Goal: Transaction & Acquisition: Book appointment/travel/reservation

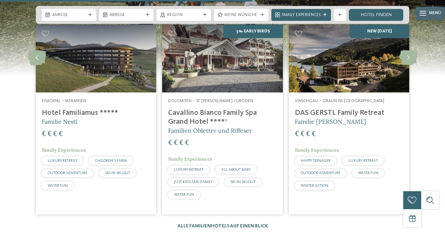
scroll to position [1497, 0]
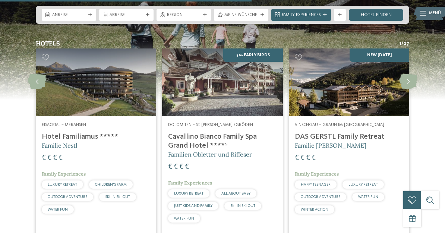
click at [358, 132] on h4 "DAS GERSTL Family Retreat" at bounding box center [349, 136] width 108 height 9
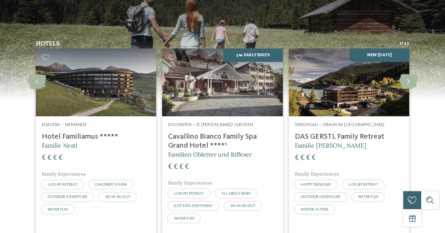
scroll to position [0, 0]
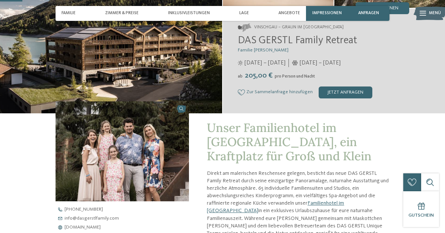
scroll to position [104, 0]
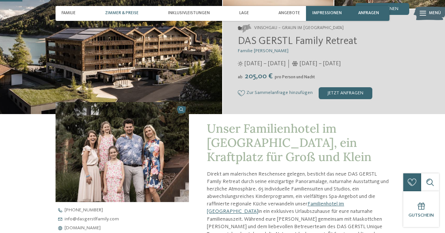
click at [119, 11] on span "Zimmer & Preise" at bounding box center [122, 13] width 34 height 5
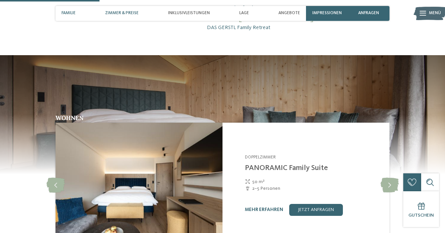
scroll to position [573, 0]
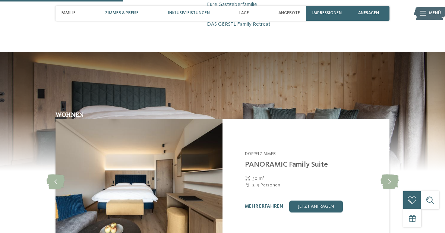
click at [187, 11] on span "Inklusivleistungen" at bounding box center [189, 13] width 42 height 5
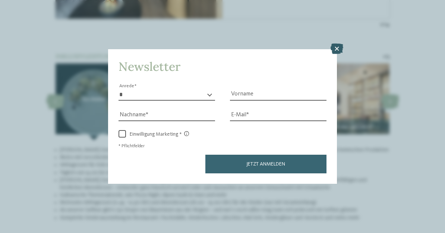
click at [338, 44] on icon at bounding box center [337, 49] width 13 height 10
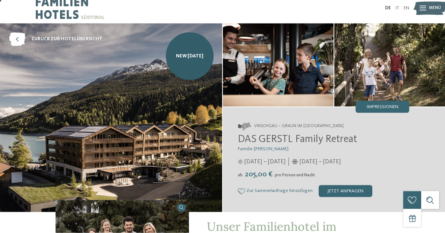
scroll to position [0, 0]
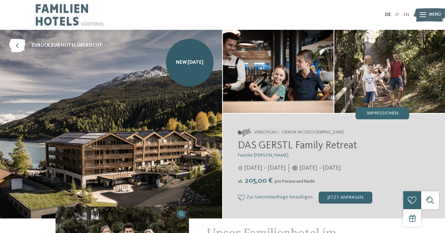
click at [290, 71] on img at bounding box center [278, 71] width 111 height 83
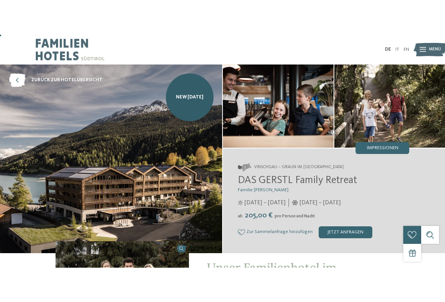
scroll to position [7, 0]
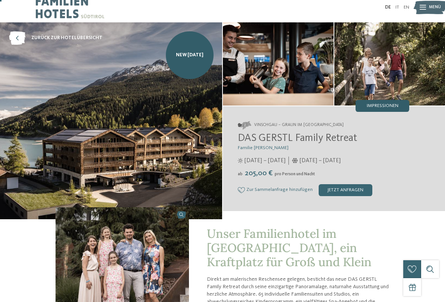
click at [389, 101] on div "Impressionen" at bounding box center [382, 106] width 54 height 12
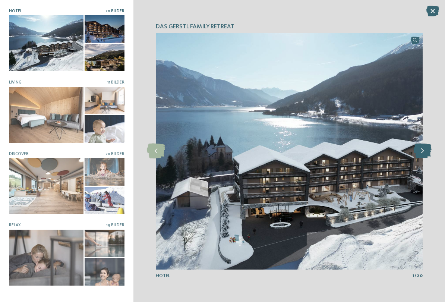
click at [418, 152] on icon at bounding box center [422, 150] width 18 height 15
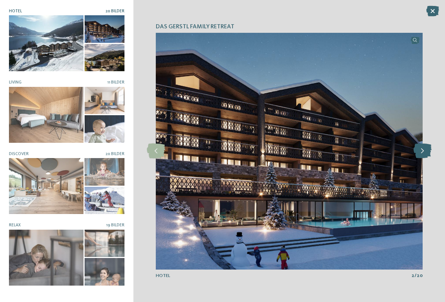
click at [420, 151] on icon at bounding box center [422, 150] width 18 height 15
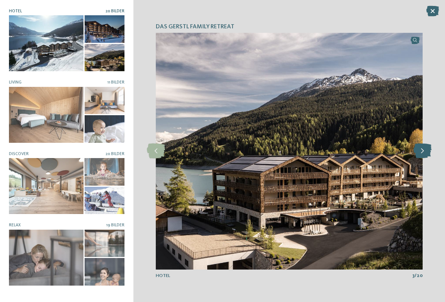
click at [422, 147] on icon at bounding box center [422, 150] width 18 height 15
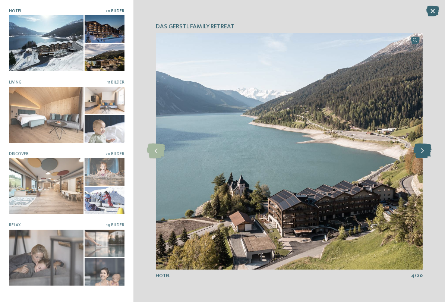
click at [420, 152] on icon at bounding box center [422, 150] width 18 height 15
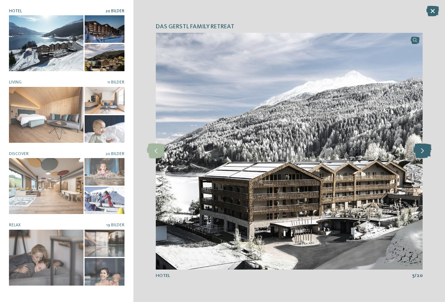
click at [422, 149] on icon at bounding box center [422, 150] width 18 height 15
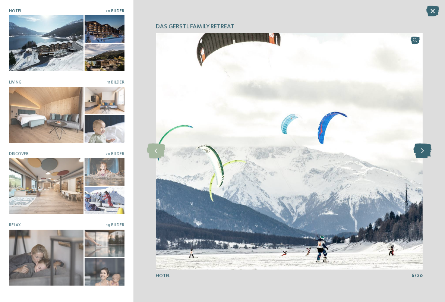
click at [422, 150] on icon at bounding box center [422, 150] width 18 height 15
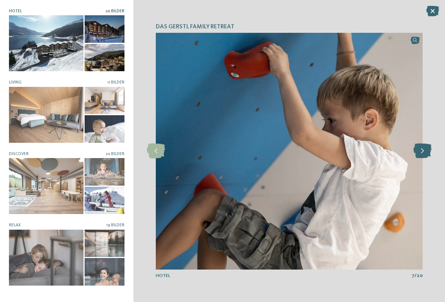
click at [423, 151] on icon at bounding box center [422, 150] width 18 height 15
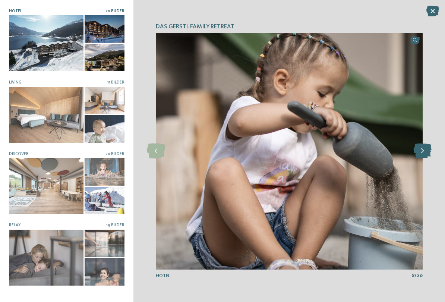
click at [418, 154] on icon at bounding box center [422, 150] width 18 height 15
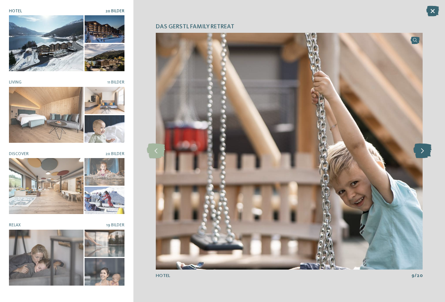
click at [422, 149] on icon at bounding box center [422, 150] width 18 height 15
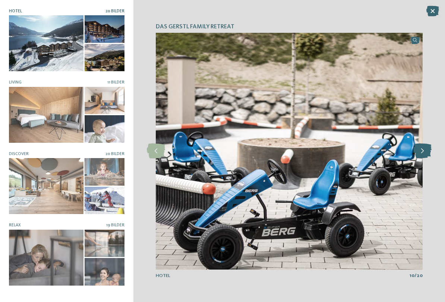
click at [425, 149] on icon at bounding box center [422, 150] width 18 height 15
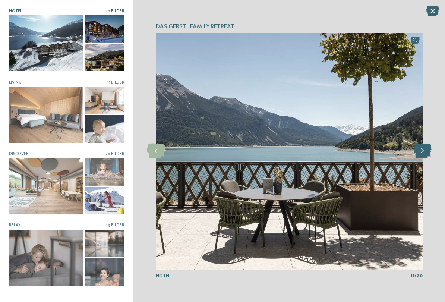
click at [426, 150] on icon at bounding box center [422, 150] width 18 height 15
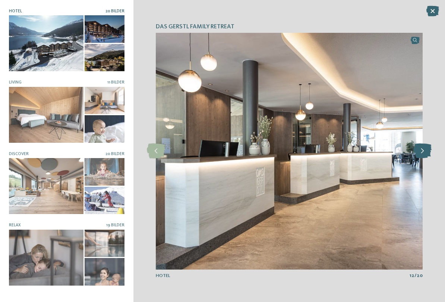
click at [426, 146] on icon at bounding box center [422, 150] width 18 height 15
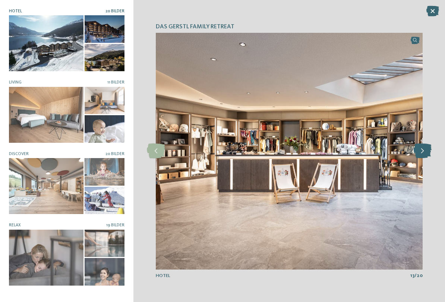
click at [425, 147] on icon at bounding box center [422, 150] width 18 height 15
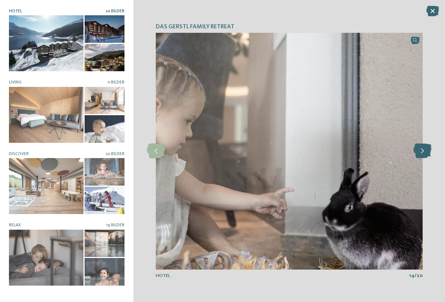
click at [423, 150] on icon at bounding box center [422, 150] width 18 height 15
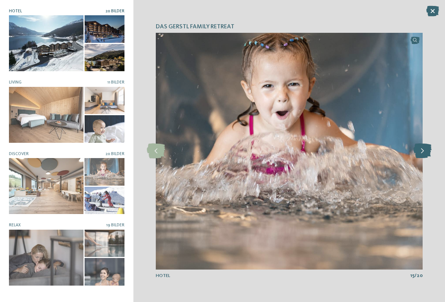
click at [424, 148] on icon at bounding box center [422, 150] width 18 height 15
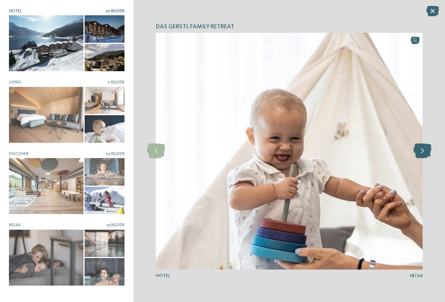
click at [421, 152] on icon at bounding box center [422, 150] width 18 height 15
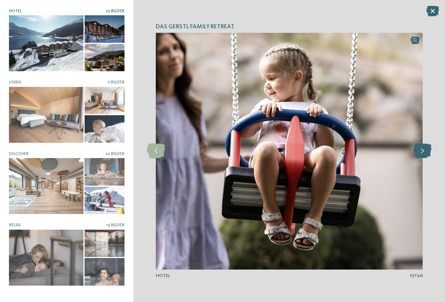
click at [424, 148] on icon at bounding box center [422, 150] width 18 height 15
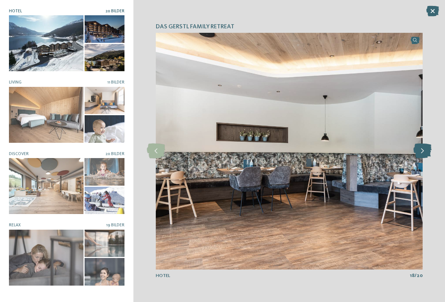
click at [423, 148] on icon at bounding box center [422, 150] width 18 height 15
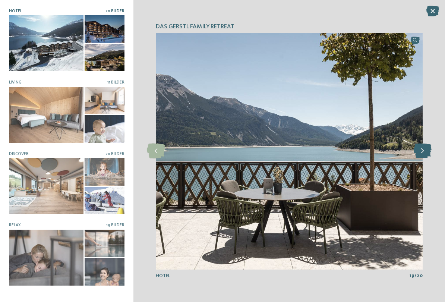
click at [423, 151] on icon at bounding box center [422, 150] width 18 height 15
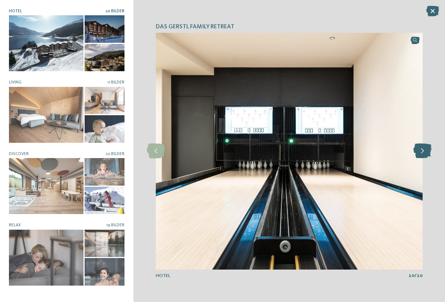
click at [426, 149] on icon at bounding box center [422, 150] width 18 height 15
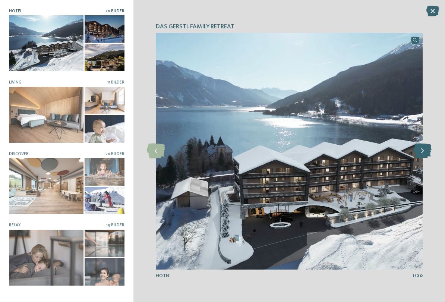
click at [427, 150] on icon at bounding box center [422, 150] width 18 height 15
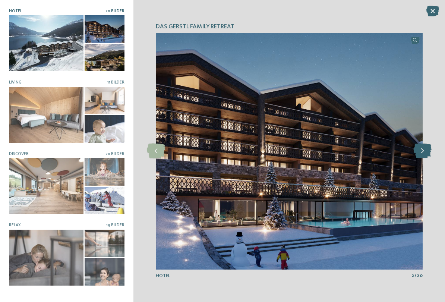
click at [428, 150] on icon at bounding box center [422, 150] width 18 height 15
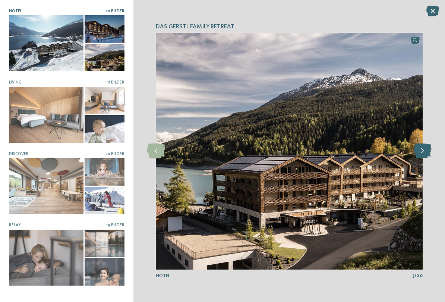
click at [427, 151] on icon at bounding box center [422, 150] width 18 height 15
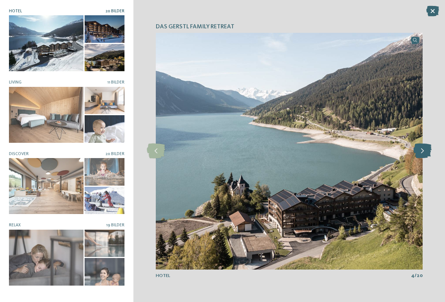
click at [424, 151] on icon at bounding box center [422, 150] width 18 height 15
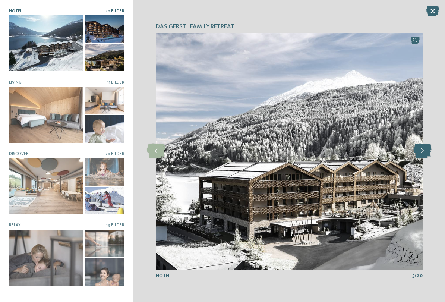
scroll to position [0, 0]
click at [36, 35] on div at bounding box center [46, 43] width 75 height 56
click at [35, 47] on div at bounding box center [46, 43] width 75 height 56
click at [102, 31] on div at bounding box center [105, 28] width 40 height 27
click at [110, 9] on span "20 Bilder" at bounding box center [114, 11] width 19 height 4
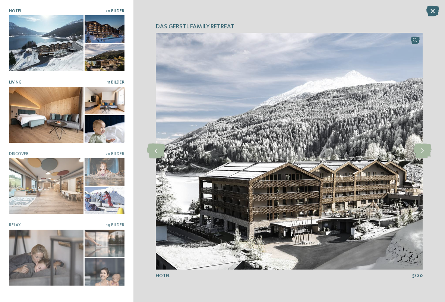
click at [38, 109] on div at bounding box center [46, 115] width 75 height 56
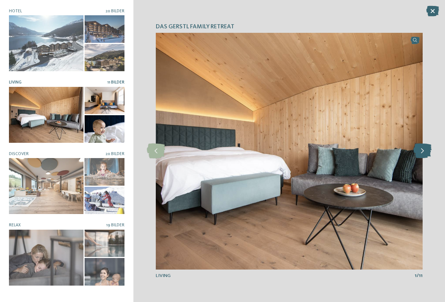
click at [427, 147] on icon at bounding box center [422, 150] width 18 height 15
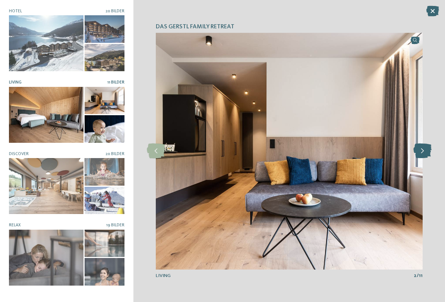
click at [423, 152] on icon at bounding box center [422, 150] width 18 height 15
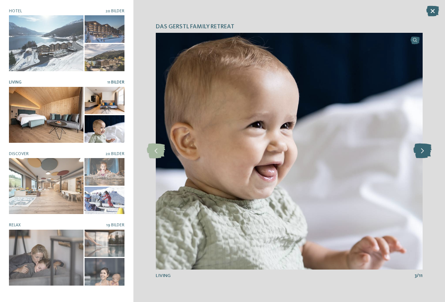
click at [423, 152] on icon at bounding box center [422, 150] width 18 height 15
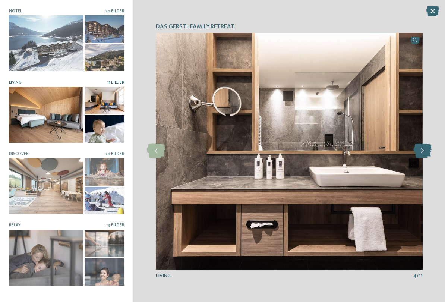
click at [425, 151] on icon at bounding box center [422, 150] width 18 height 15
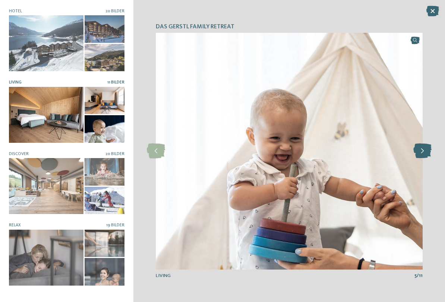
click at [423, 148] on icon at bounding box center [422, 150] width 18 height 15
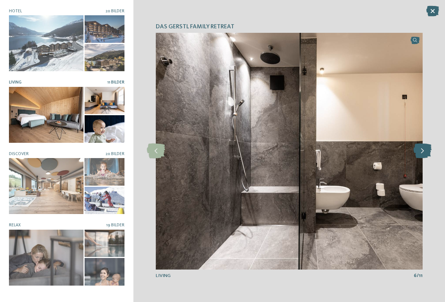
click at [423, 151] on icon at bounding box center [422, 150] width 18 height 15
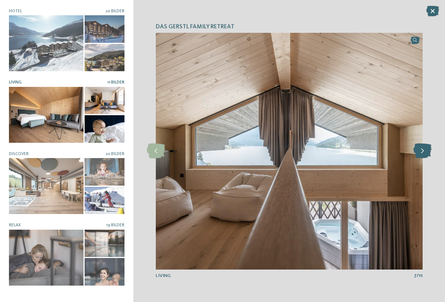
click at [422, 152] on icon at bounding box center [422, 150] width 18 height 15
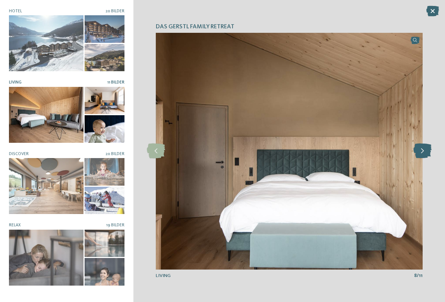
click at [426, 148] on icon at bounding box center [422, 150] width 18 height 15
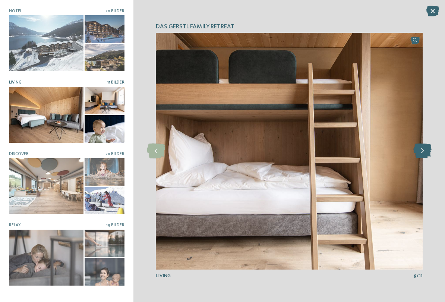
click at [421, 151] on icon at bounding box center [422, 150] width 18 height 15
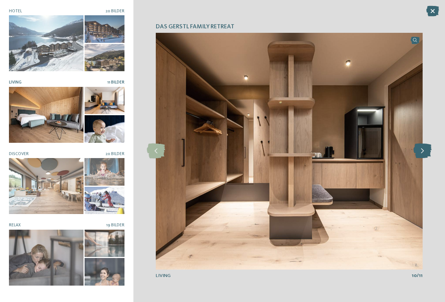
click at [429, 148] on icon at bounding box center [422, 150] width 18 height 15
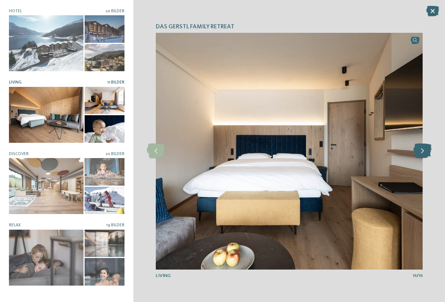
click at [430, 146] on icon at bounding box center [422, 150] width 18 height 15
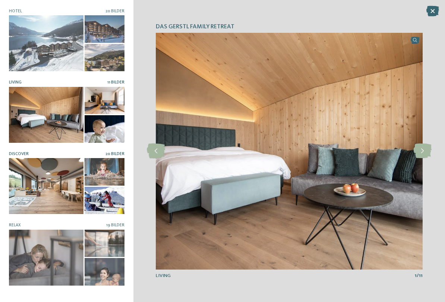
click at [37, 182] on div at bounding box center [46, 186] width 75 height 56
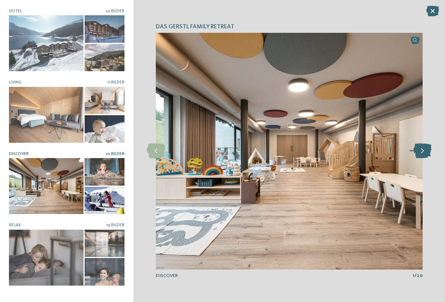
click at [422, 149] on icon at bounding box center [422, 150] width 18 height 15
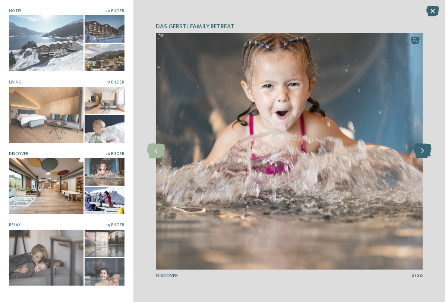
click at [421, 150] on icon at bounding box center [422, 150] width 18 height 15
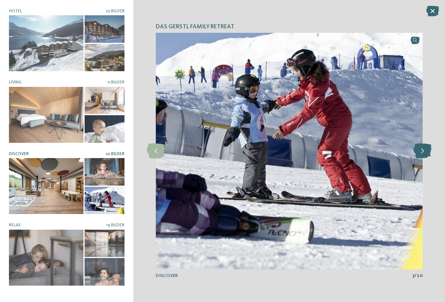
click at [422, 150] on icon at bounding box center [422, 150] width 18 height 15
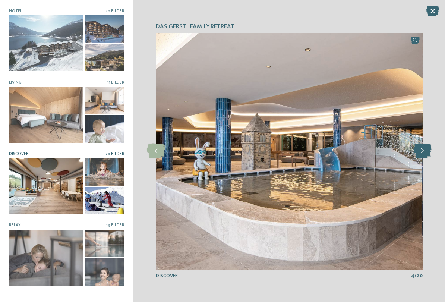
click at [422, 150] on icon at bounding box center [422, 150] width 18 height 15
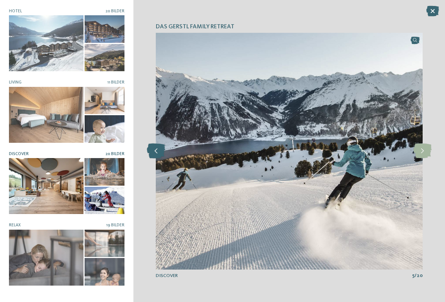
click at [156, 145] on icon at bounding box center [156, 150] width 18 height 15
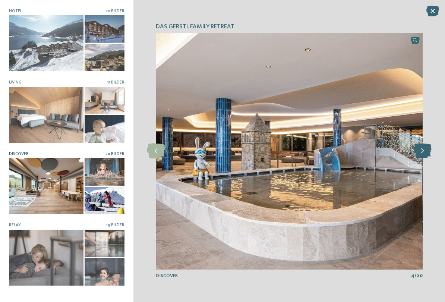
click at [424, 146] on icon at bounding box center [422, 150] width 18 height 15
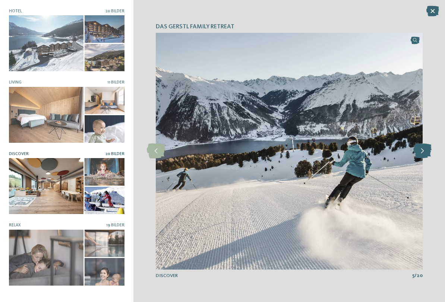
click at [421, 147] on icon at bounding box center [422, 150] width 18 height 15
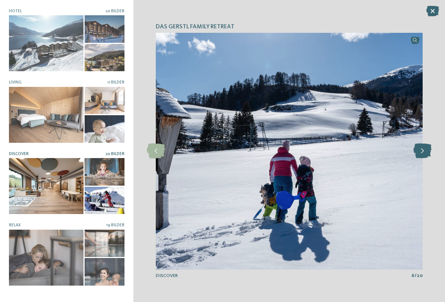
click at [424, 146] on icon at bounding box center [422, 150] width 18 height 15
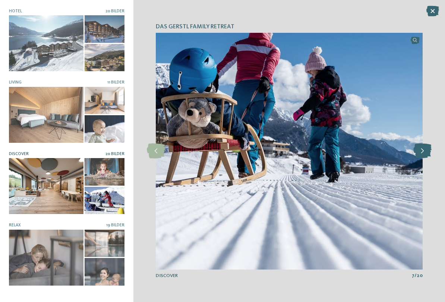
click at [420, 145] on icon at bounding box center [422, 150] width 18 height 15
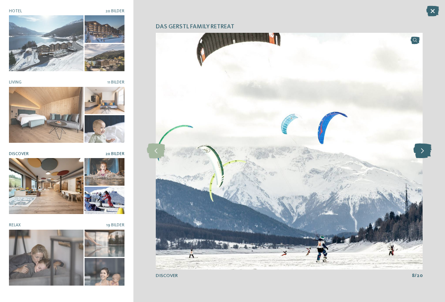
click at [421, 149] on icon at bounding box center [422, 150] width 18 height 15
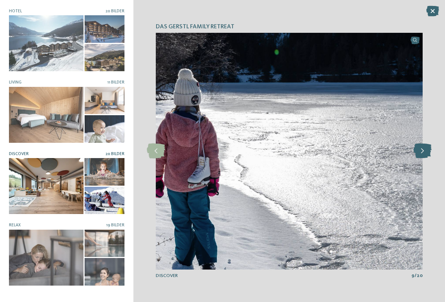
click at [418, 152] on icon at bounding box center [422, 150] width 18 height 15
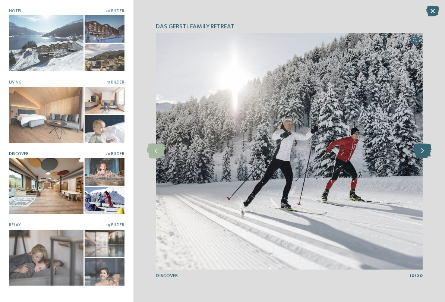
click at [427, 145] on icon at bounding box center [422, 150] width 18 height 15
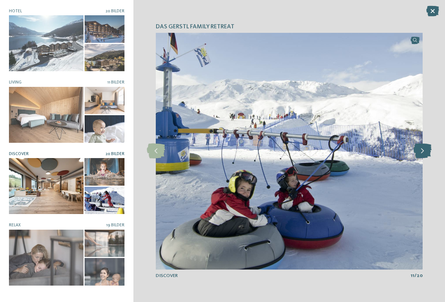
click at [425, 146] on icon at bounding box center [422, 150] width 18 height 15
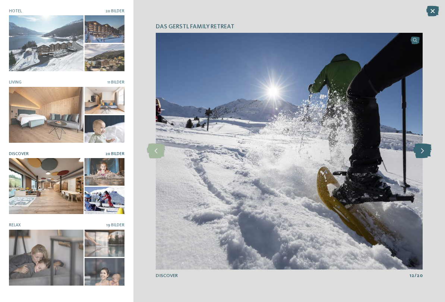
click at [423, 148] on icon at bounding box center [422, 150] width 18 height 15
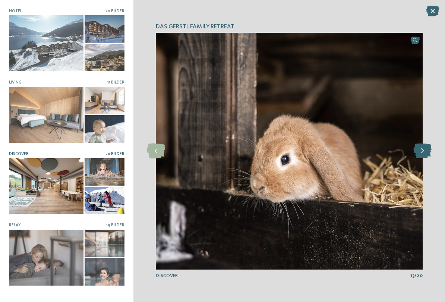
click at [425, 146] on icon at bounding box center [422, 150] width 18 height 15
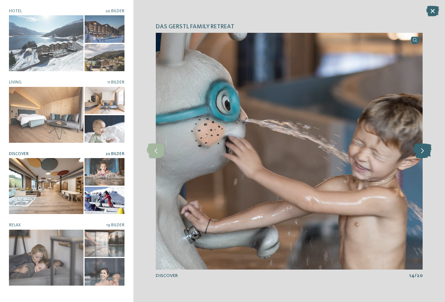
click at [425, 148] on icon at bounding box center [422, 150] width 18 height 15
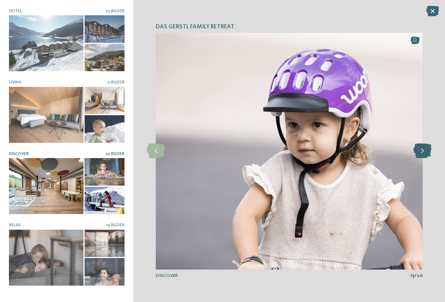
click at [426, 149] on icon at bounding box center [422, 150] width 18 height 15
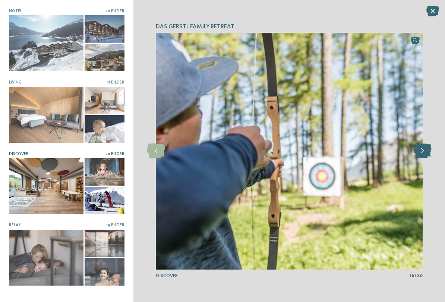
click at [420, 151] on icon at bounding box center [422, 150] width 18 height 15
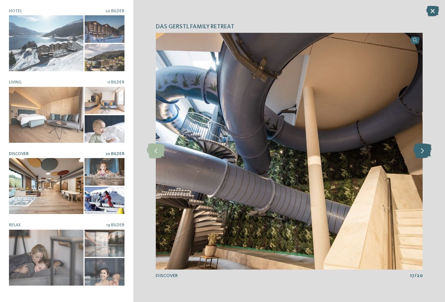
click at [421, 148] on icon at bounding box center [422, 150] width 18 height 15
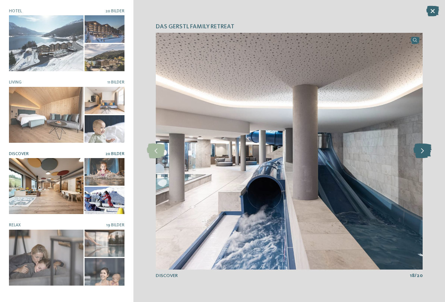
click at [420, 149] on icon at bounding box center [422, 150] width 18 height 15
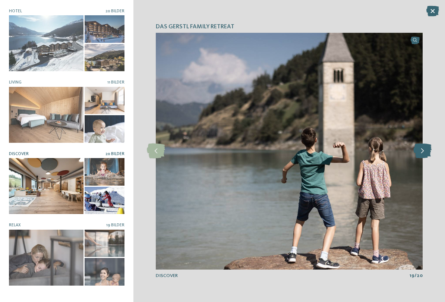
click at [418, 151] on icon at bounding box center [422, 150] width 18 height 15
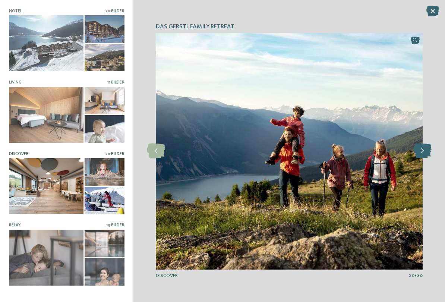
click at [423, 148] on icon at bounding box center [422, 150] width 18 height 15
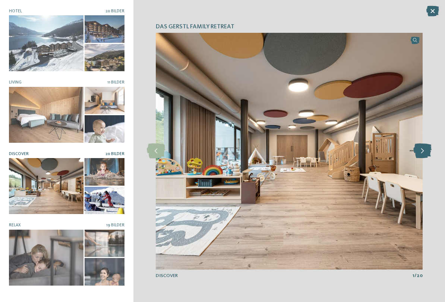
click at [425, 150] on icon at bounding box center [422, 150] width 18 height 15
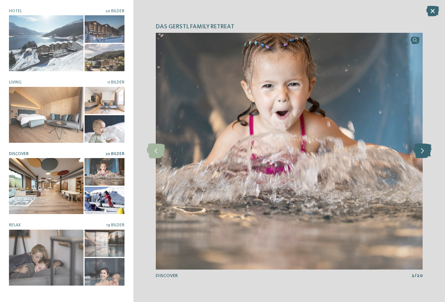
click at [421, 151] on icon at bounding box center [422, 150] width 18 height 15
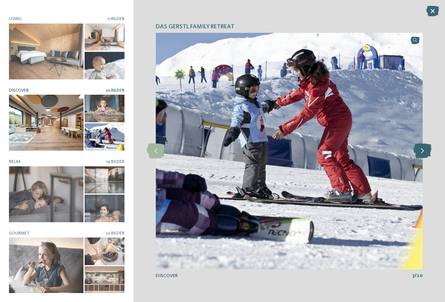
scroll to position [60, 0]
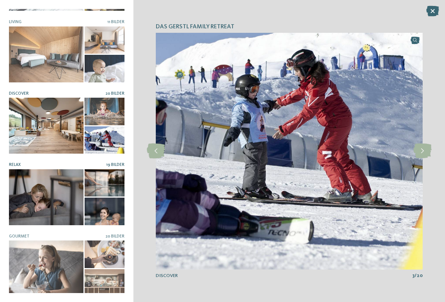
click at [43, 200] on div at bounding box center [46, 197] width 75 height 56
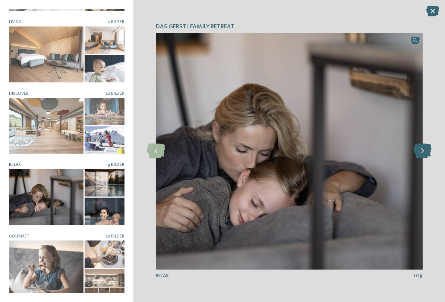
click at [428, 149] on icon at bounding box center [422, 150] width 18 height 15
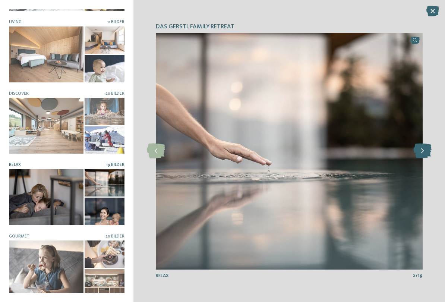
click at [431, 146] on icon at bounding box center [422, 150] width 18 height 15
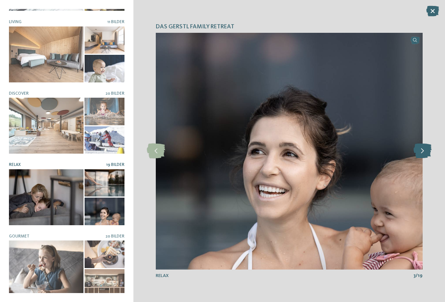
click at [427, 145] on icon at bounding box center [422, 150] width 18 height 15
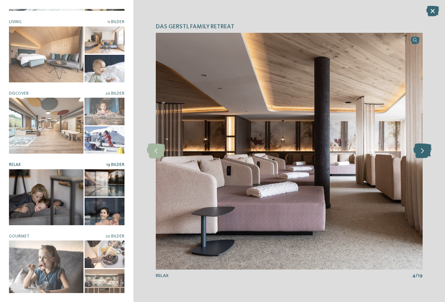
click at [422, 149] on icon at bounding box center [422, 150] width 18 height 15
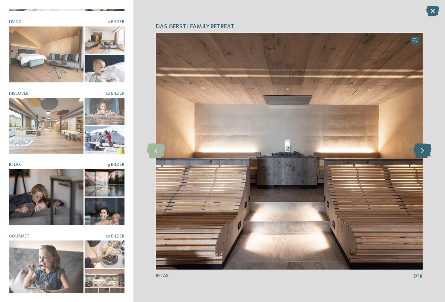
click at [427, 148] on icon at bounding box center [422, 150] width 18 height 15
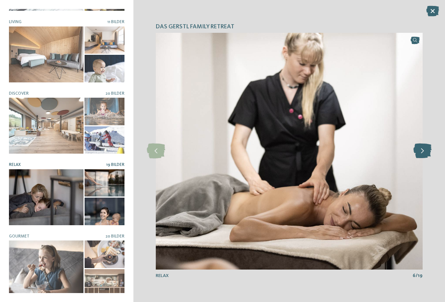
click at [424, 149] on icon at bounding box center [422, 150] width 18 height 15
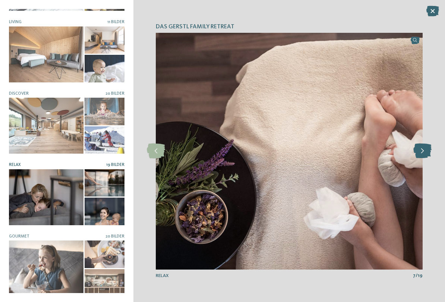
click at [425, 150] on icon at bounding box center [422, 150] width 18 height 15
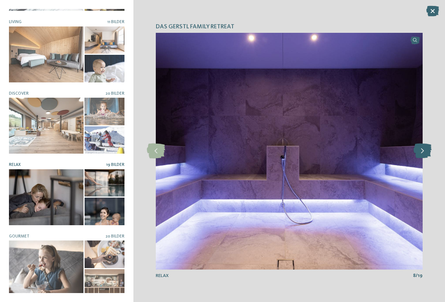
click at [424, 150] on icon at bounding box center [422, 150] width 18 height 15
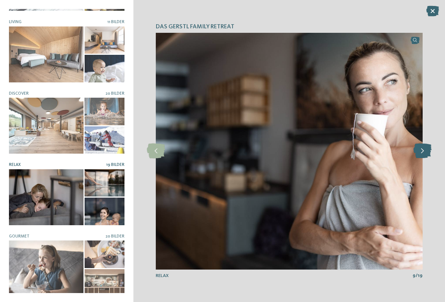
click at [429, 148] on icon at bounding box center [422, 150] width 18 height 15
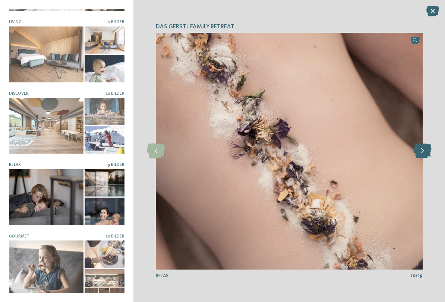
click at [425, 152] on icon at bounding box center [422, 150] width 18 height 15
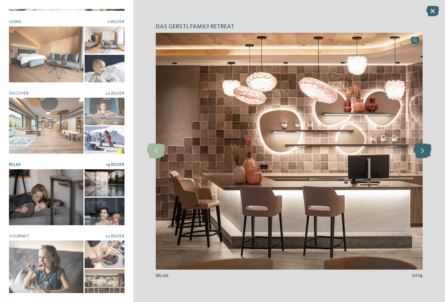
click at [424, 152] on icon at bounding box center [422, 150] width 18 height 15
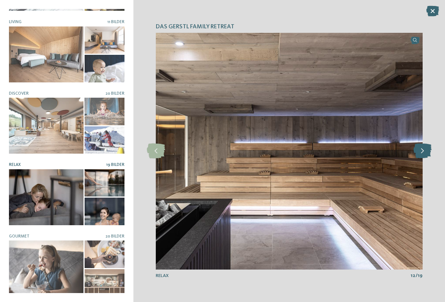
click at [426, 151] on icon at bounding box center [422, 150] width 18 height 15
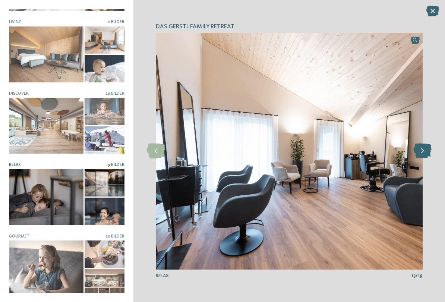
click at [423, 151] on icon at bounding box center [422, 150] width 18 height 15
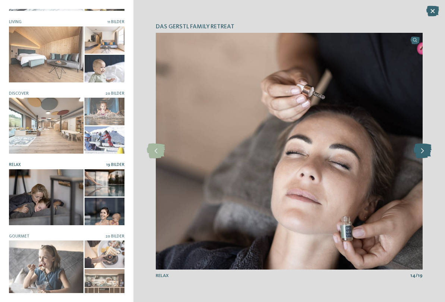
click at [427, 150] on icon at bounding box center [422, 150] width 18 height 15
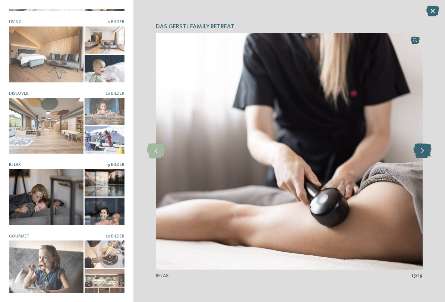
click at [428, 149] on icon at bounding box center [422, 150] width 18 height 15
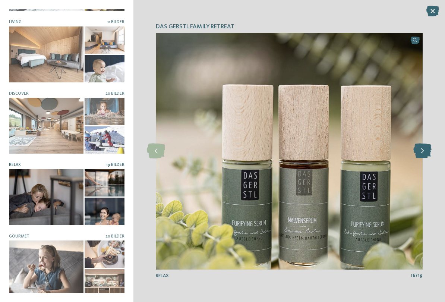
click at [425, 149] on icon at bounding box center [422, 150] width 18 height 15
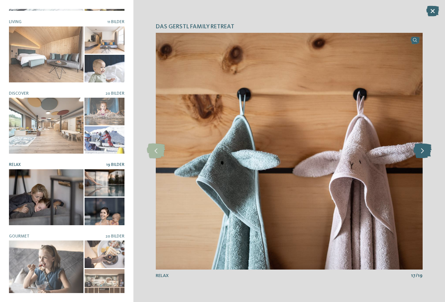
click at [426, 151] on icon at bounding box center [422, 150] width 18 height 15
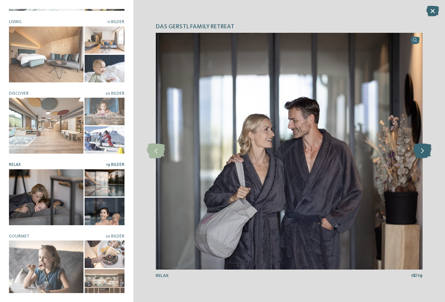
click at [427, 150] on icon at bounding box center [422, 150] width 18 height 15
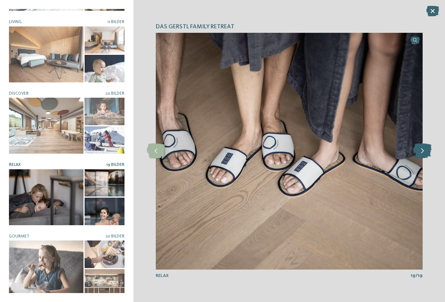
click at [425, 152] on icon at bounding box center [422, 150] width 18 height 15
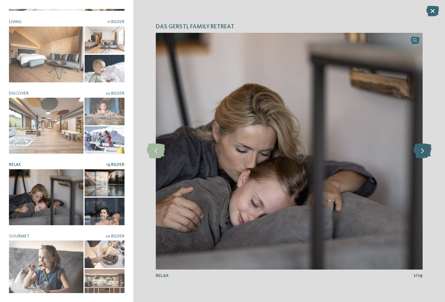
click at [425, 151] on icon at bounding box center [422, 150] width 18 height 15
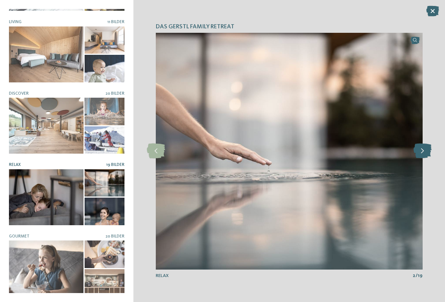
click at [427, 150] on icon at bounding box center [422, 150] width 18 height 15
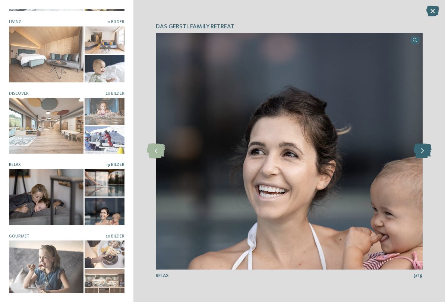
click at [423, 153] on icon at bounding box center [422, 150] width 18 height 15
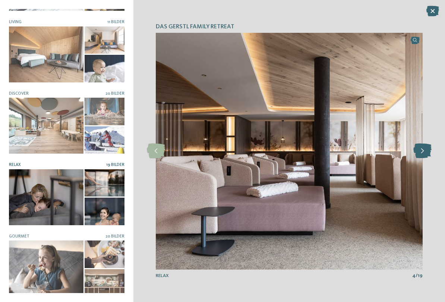
click at [428, 152] on icon at bounding box center [422, 150] width 18 height 15
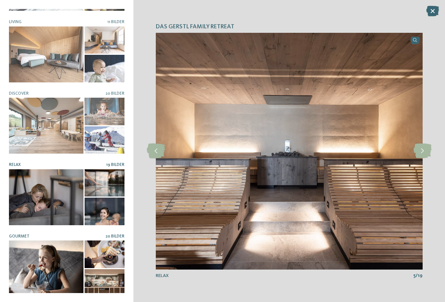
click at [35, 233] on div at bounding box center [46, 268] width 75 height 56
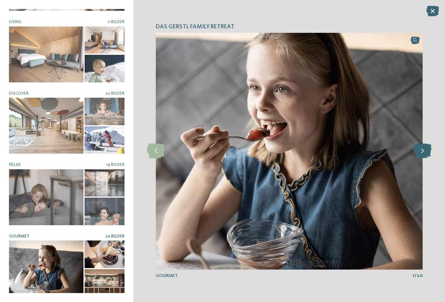
click at [423, 150] on icon at bounding box center [422, 150] width 18 height 15
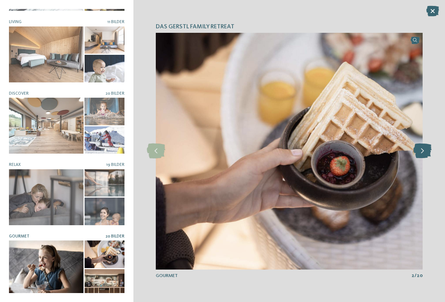
click at [426, 151] on icon at bounding box center [422, 150] width 18 height 15
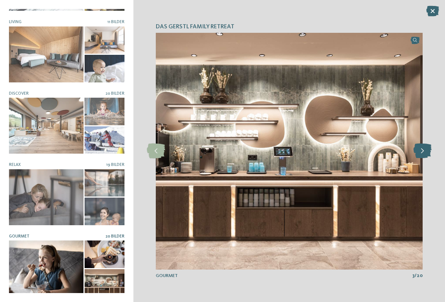
click at [430, 148] on icon at bounding box center [422, 150] width 18 height 15
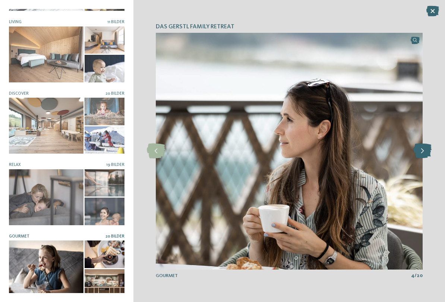
click at [429, 148] on icon at bounding box center [422, 150] width 18 height 15
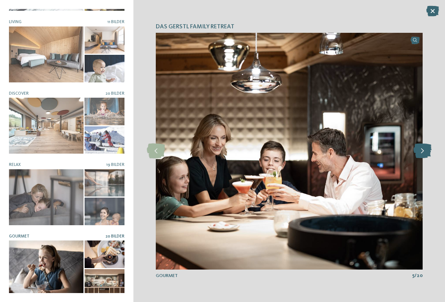
click at [427, 151] on icon at bounding box center [422, 150] width 18 height 15
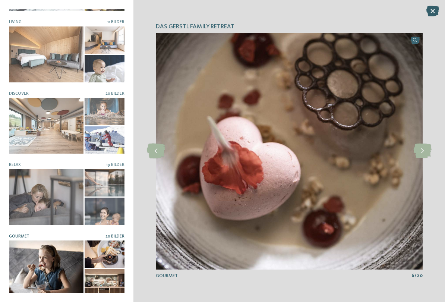
click at [434, 9] on icon at bounding box center [432, 11] width 13 height 10
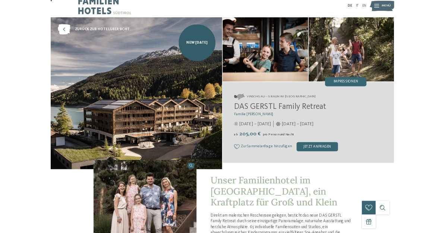
scroll to position [0, 0]
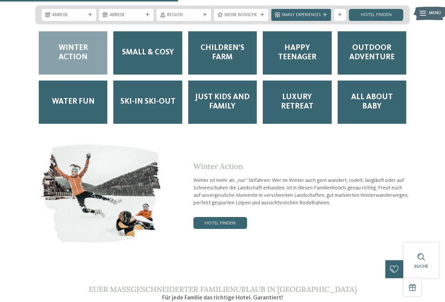
scroll to position [1089, 0]
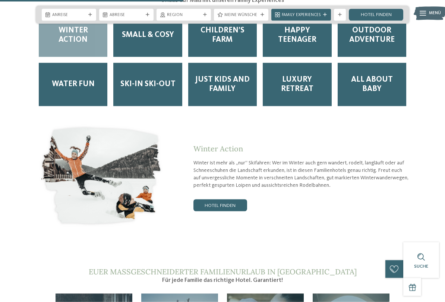
click at [402, 164] on div "Winter Action Winter ist mehr als „nur“ Skifahren: Wer im Winter auch gern wand…" at bounding box center [288, 177] width 243 height 67
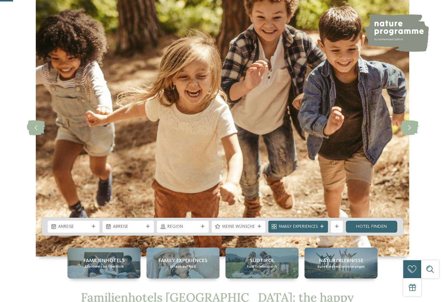
scroll to position [99, 0]
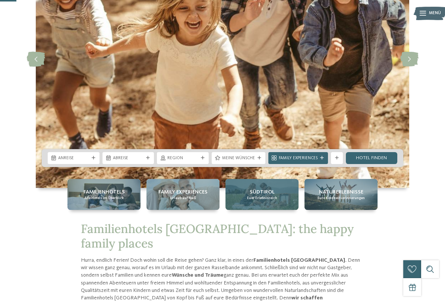
click at [267, 192] on span "Südtirol" at bounding box center [262, 191] width 25 height 7
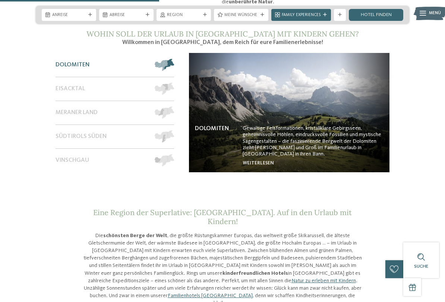
scroll to position [549, 0]
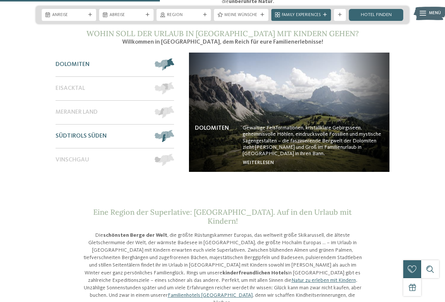
click at [174, 130] on span at bounding box center [174, 136] width 0 height 12
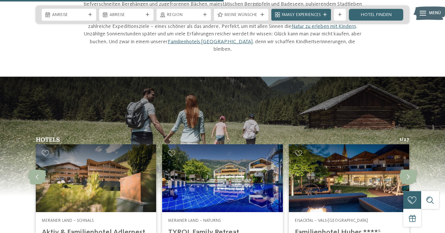
scroll to position [800, 0]
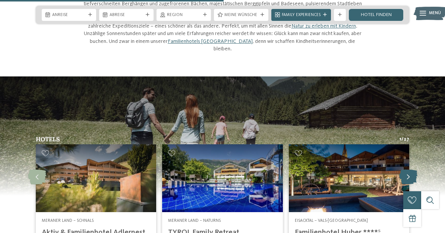
click at [410, 170] on icon at bounding box center [408, 177] width 18 height 15
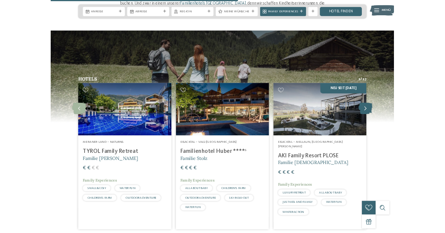
scroll to position [814, 0]
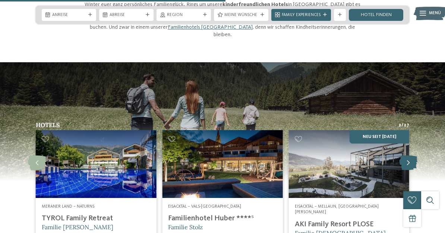
click at [408, 155] on icon at bounding box center [408, 162] width 18 height 15
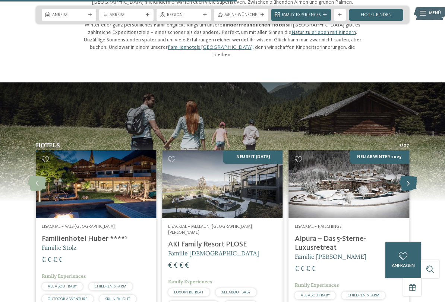
scroll to position [793, 0]
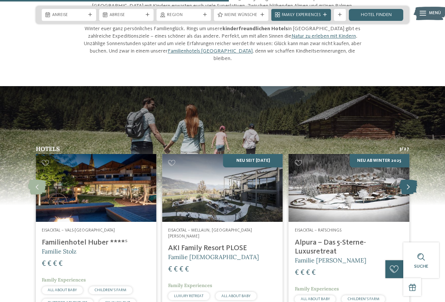
click at [403, 180] on icon at bounding box center [408, 187] width 18 height 15
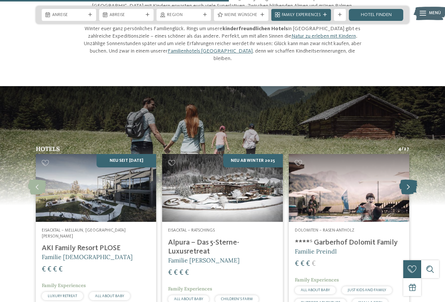
click at [404, 180] on icon at bounding box center [408, 187] width 18 height 15
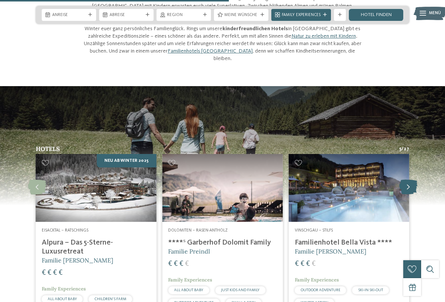
click at [408, 180] on icon at bounding box center [408, 187] width 18 height 15
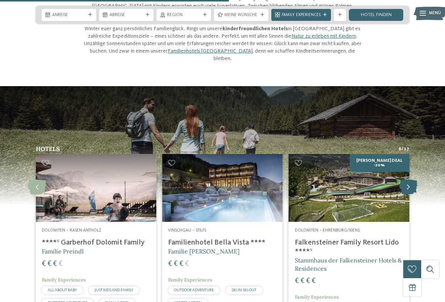
click at [405, 180] on icon at bounding box center [408, 187] width 18 height 15
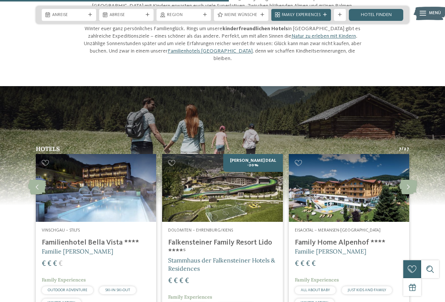
click at [229, 162] on img at bounding box center [222, 188] width 120 height 68
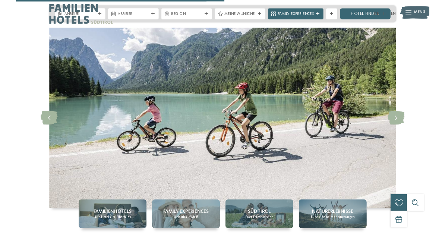
scroll to position [810, 0]
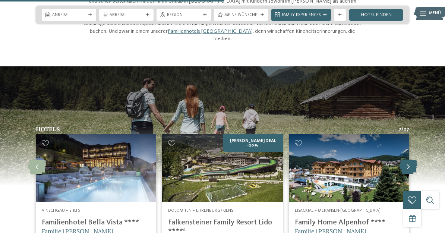
click at [406, 159] on icon at bounding box center [408, 166] width 18 height 15
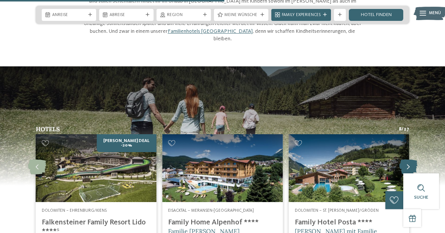
click at [407, 159] on icon at bounding box center [408, 166] width 18 height 15
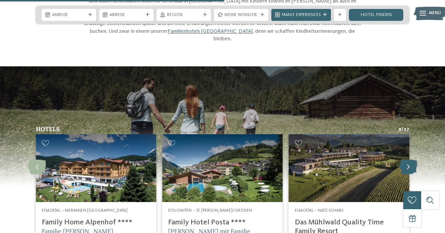
click at [408, 159] on icon at bounding box center [408, 166] width 18 height 15
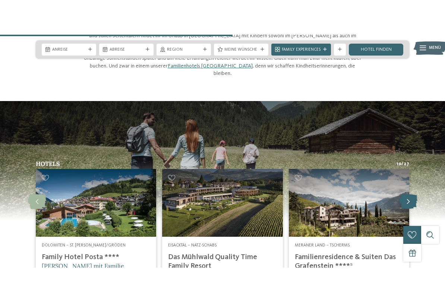
scroll to position [805, 0]
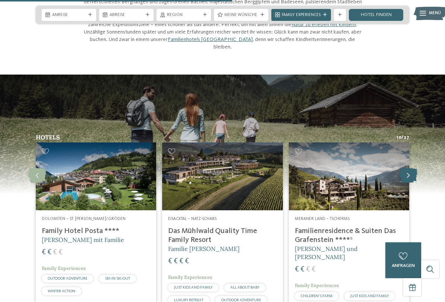
click at [408, 168] on icon at bounding box center [408, 175] width 18 height 15
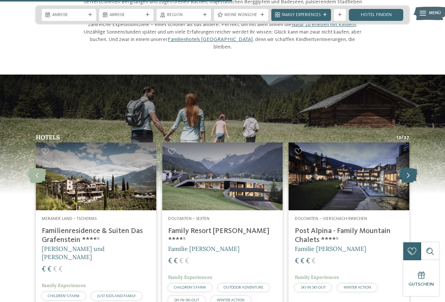
click at [408, 168] on icon at bounding box center [408, 175] width 18 height 15
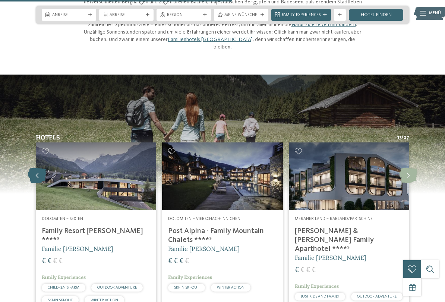
click at [40, 168] on icon at bounding box center [37, 175] width 18 height 15
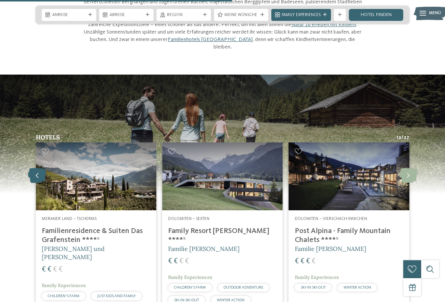
click at [42, 168] on icon at bounding box center [37, 175] width 18 height 15
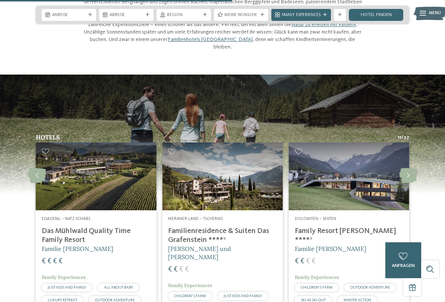
click at [94, 142] on img at bounding box center [96, 176] width 120 height 68
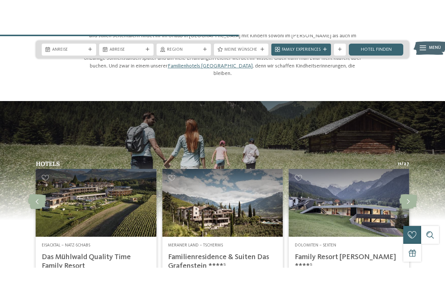
scroll to position [827, 0]
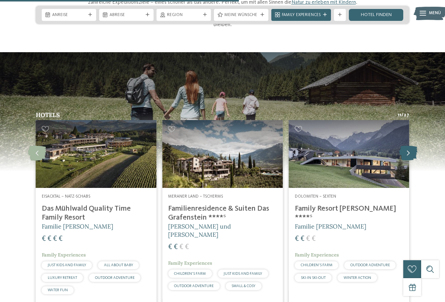
click at [407, 146] on icon at bounding box center [408, 153] width 18 height 15
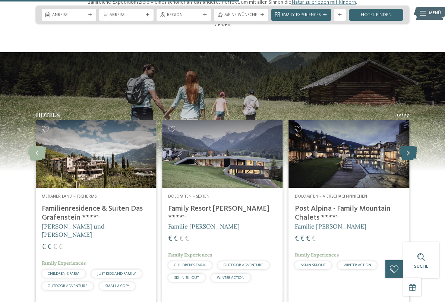
click at [405, 146] on icon at bounding box center [408, 153] width 18 height 15
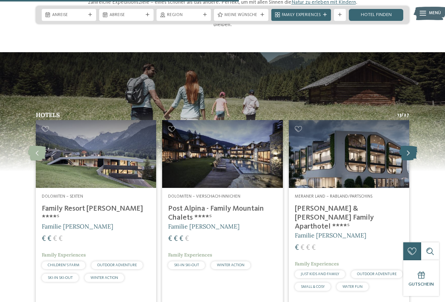
click at [409, 146] on icon at bounding box center [408, 153] width 18 height 15
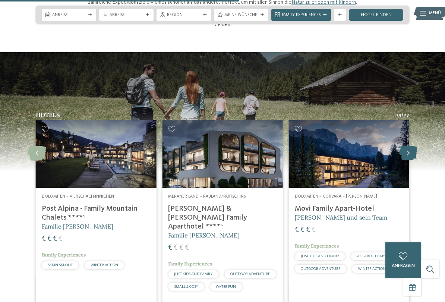
click at [409, 146] on icon at bounding box center [408, 153] width 18 height 15
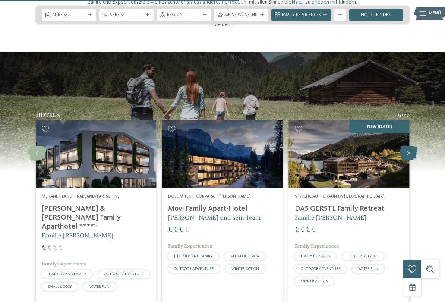
click at [403, 146] on icon at bounding box center [408, 153] width 18 height 15
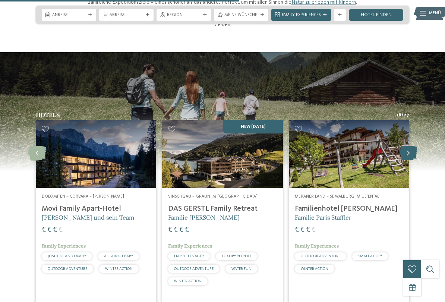
click at [407, 146] on icon at bounding box center [408, 153] width 18 height 15
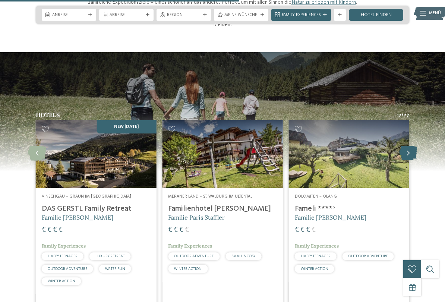
click at [409, 146] on icon at bounding box center [408, 153] width 18 height 15
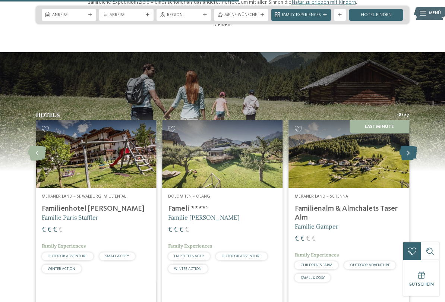
click at [409, 146] on icon at bounding box center [408, 153] width 18 height 15
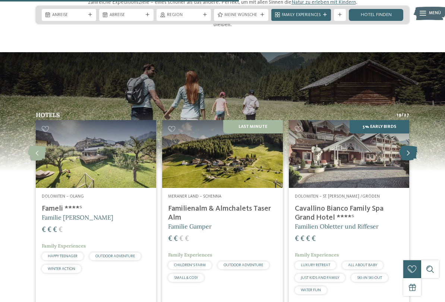
click at [411, 146] on icon at bounding box center [408, 153] width 18 height 15
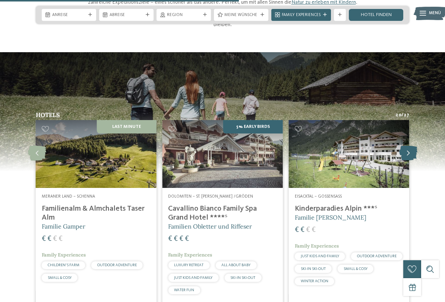
click at [412, 146] on icon at bounding box center [408, 153] width 18 height 15
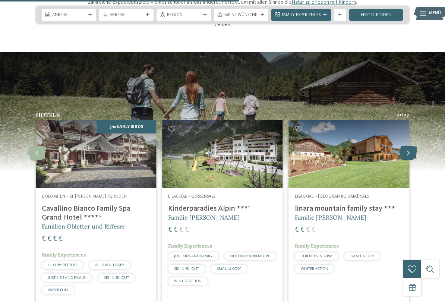
click at [410, 146] on icon at bounding box center [408, 153] width 18 height 15
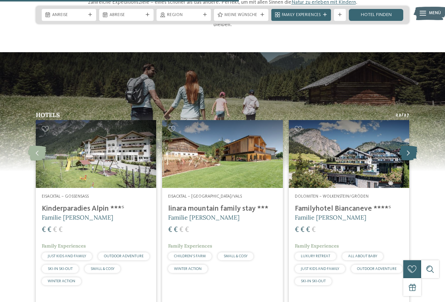
click at [407, 146] on icon at bounding box center [408, 153] width 18 height 15
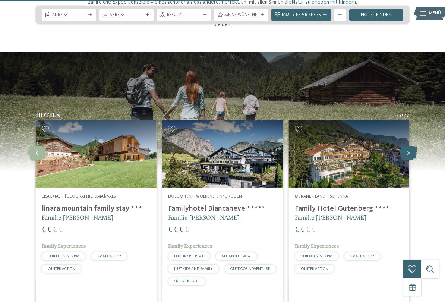
click at [402, 146] on icon at bounding box center [408, 153] width 18 height 15
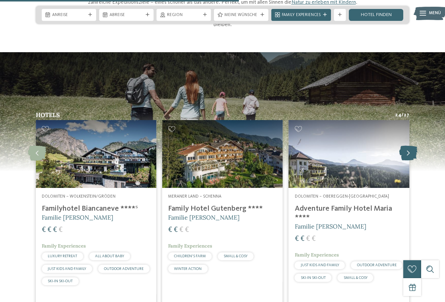
click at [405, 146] on icon at bounding box center [408, 153] width 18 height 15
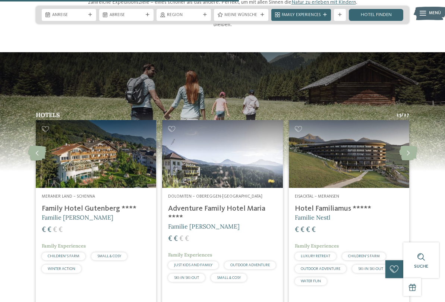
click at [369, 125] on img at bounding box center [349, 154] width 120 height 68
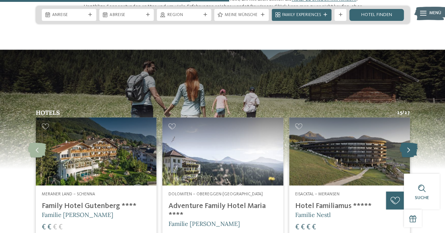
click at [406, 143] on icon at bounding box center [408, 150] width 18 height 15
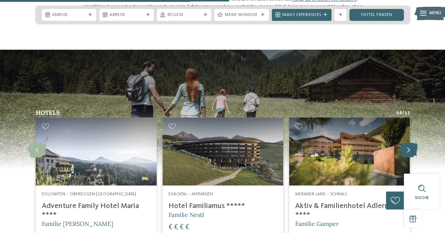
click at [410, 143] on icon at bounding box center [408, 150] width 18 height 15
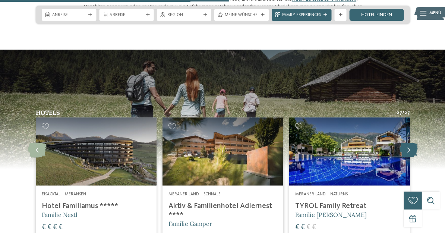
click at [412, 143] on icon at bounding box center [408, 150] width 18 height 15
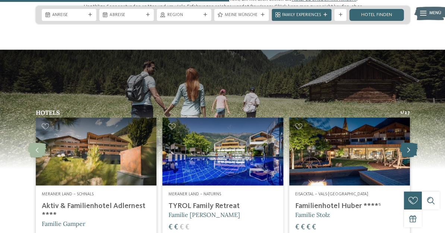
click at [411, 143] on icon at bounding box center [408, 150] width 18 height 15
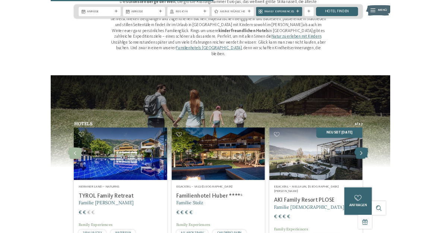
scroll to position [779, 0]
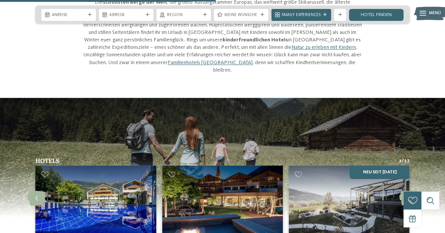
click at [357, 165] on img at bounding box center [349, 199] width 120 height 68
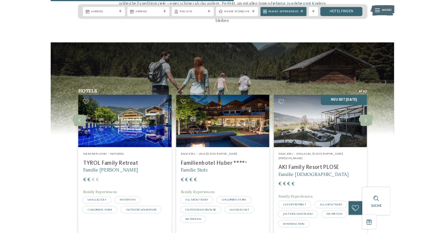
scroll to position [821, 0]
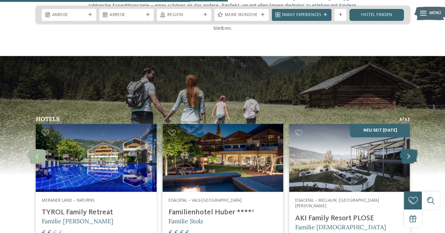
click at [407, 149] on icon at bounding box center [408, 156] width 18 height 15
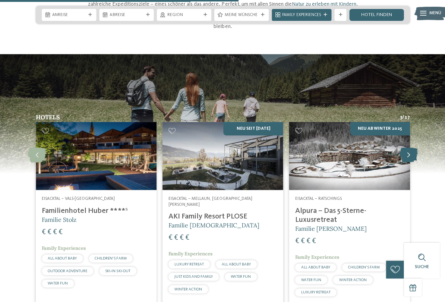
scroll to position [825, 0]
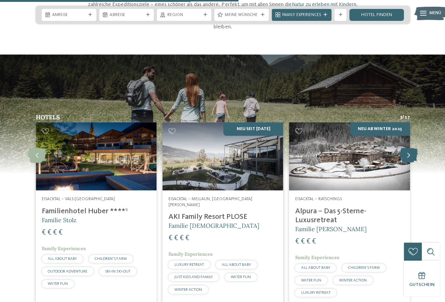
click at [407, 148] on icon at bounding box center [408, 155] width 18 height 15
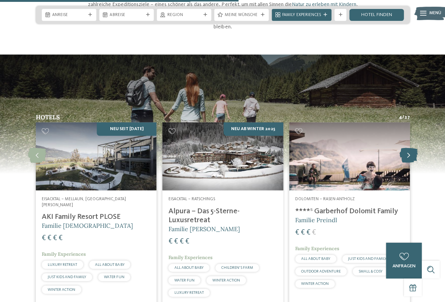
click at [416, 148] on icon at bounding box center [408, 155] width 18 height 15
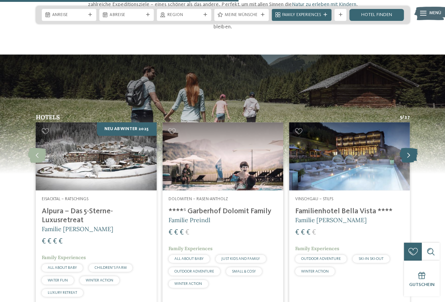
click at [405, 148] on icon at bounding box center [408, 155] width 18 height 15
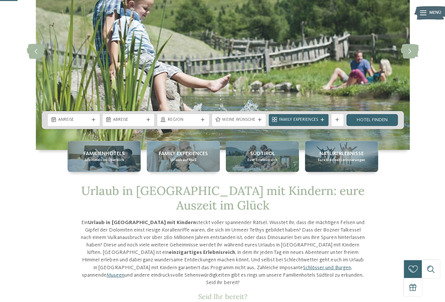
scroll to position [78, 0]
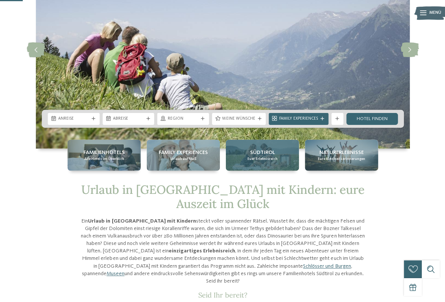
click at [262, 149] on span "Südtirol" at bounding box center [262, 152] width 25 height 7
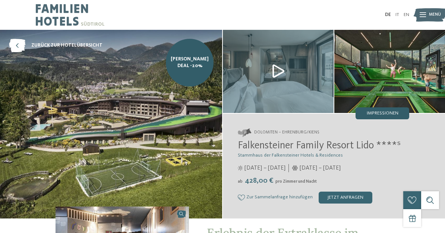
click at [385, 112] on span "Impressionen" at bounding box center [383, 113] width 32 height 5
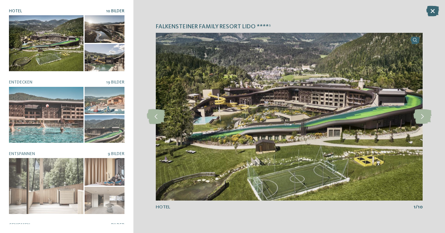
click at [53, 46] on div at bounding box center [46, 43] width 75 height 56
click at [425, 113] on icon at bounding box center [422, 116] width 18 height 15
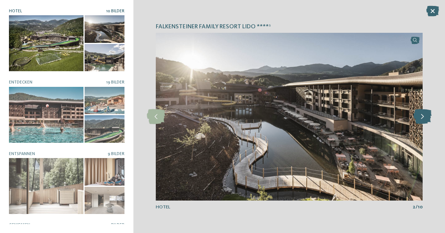
click at [422, 117] on icon at bounding box center [422, 116] width 18 height 15
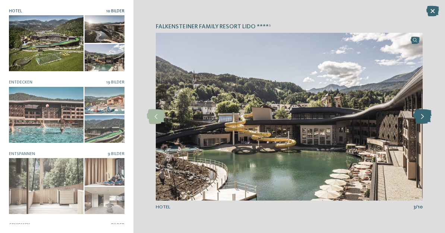
click at [422, 118] on icon at bounding box center [422, 116] width 18 height 15
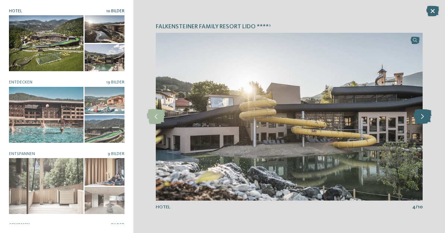
click at [425, 115] on icon at bounding box center [422, 116] width 18 height 15
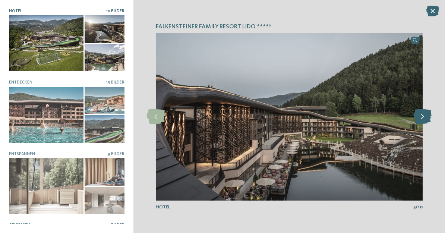
click at [423, 116] on icon at bounding box center [422, 116] width 18 height 15
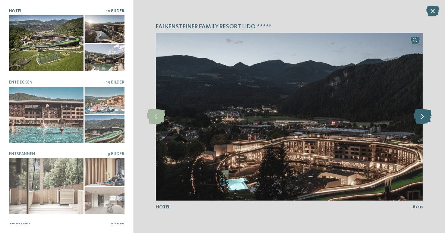
click at [424, 117] on icon at bounding box center [422, 116] width 18 height 15
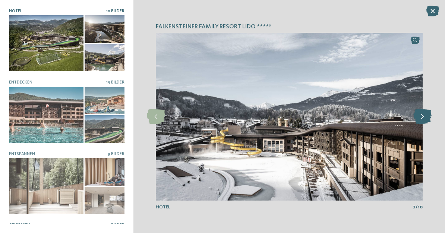
click at [422, 115] on icon at bounding box center [422, 116] width 18 height 15
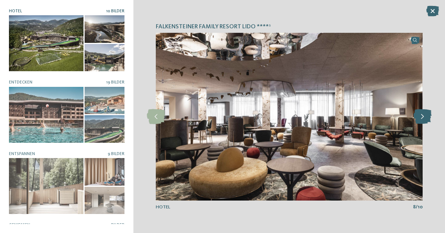
click at [426, 117] on icon at bounding box center [422, 116] width 18 height 15
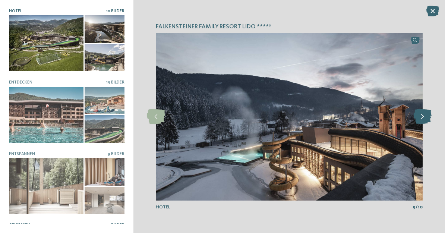
click at [422, 116] on icon at bounding box center [422, 116] width 18 height 15
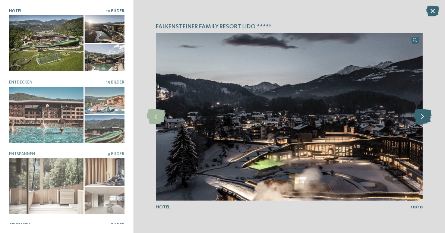
click at [425, 113] on icon at bounding box center [422, 116] width 18 height 15
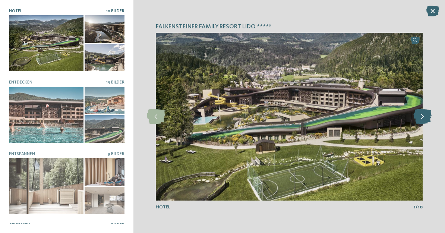
click at [427, 111] on icon at bounding box center [422, 116] width 18 height 15
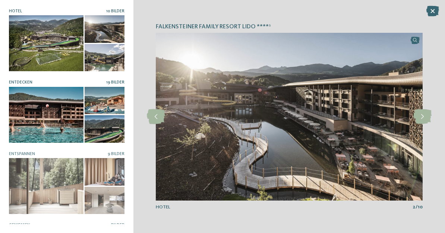
click at [54, 126] on div at bounding box center [46, 115] width 75 height 56
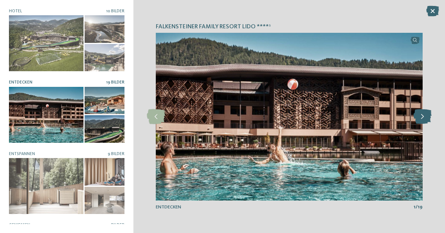
click at [423, 114] on icon at bounding box center [422, 116] width 18 height 15
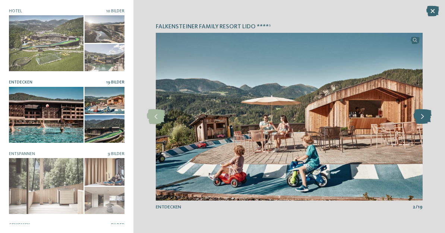
click at [425, 109] on div at bounding box center [422, 116] width 16 height 16
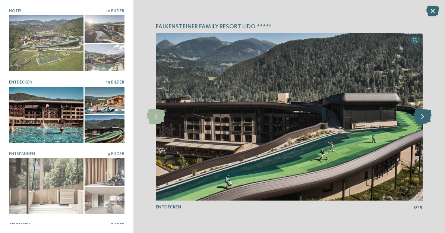
click at [429, 109] on icon at bounding box center [422, 116] width 18 height 15
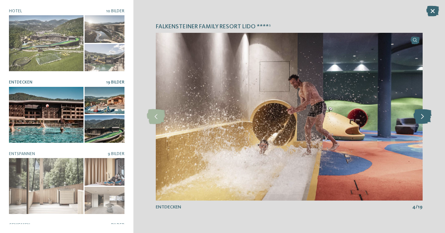
click at [427, 109] on div at bounding box center [422, 116] width 16 height 16
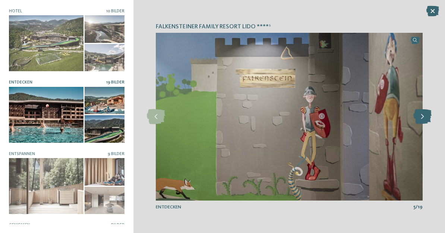
click at [424, 113] on icon at bounding box center [422, 116] width 18 height 15
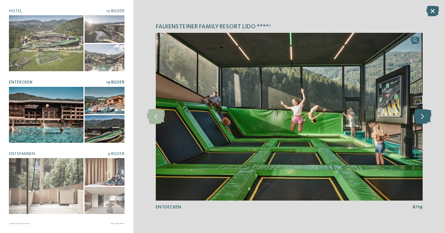
click at [426, 112] on icon at bounding box center [422, 116] width 18 height 15
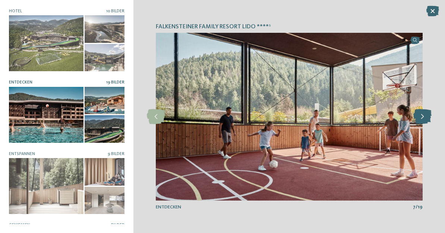
click at [426, 114] on icon at bounding box center [422, 116] width 18 height 15
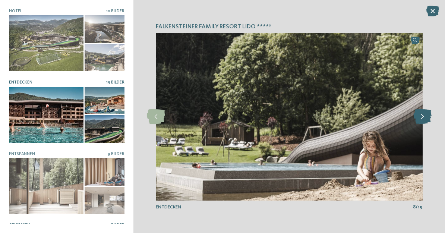
click at [427, 115] on icon at bounding box center [422, 116] width 18 height 15
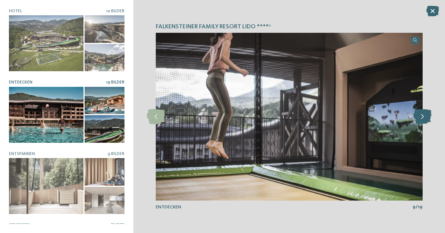
click at [424, 118] on icon at bounding box center [422, 116] width 18 height 15
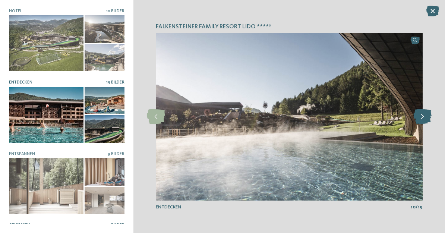
click at [424, 116] on icon at bounding box center [422, 116] width 18 height 15
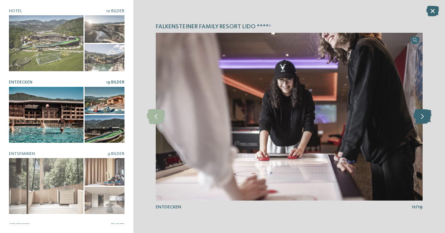
click at [425, 117] on icon at bounding box center [422, 116] width 18 height 15
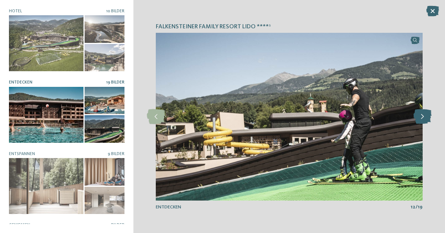
click at [426, 116] on icon at bounding box center [422, 116] width 18 height 15
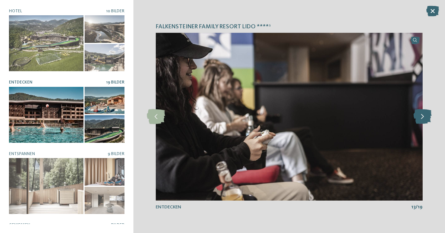
click at [426, 114] on icon at bounding box center [422, 116] width 18 height 15
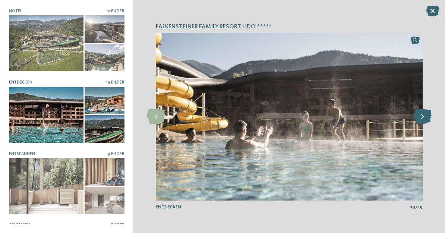
click at [426, 116] on icon at bounding box center [422, 116] width 18 height 15
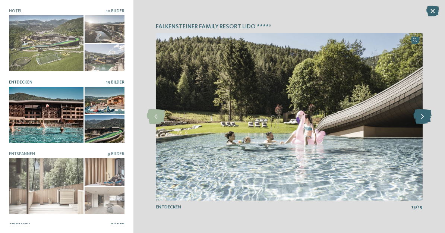
click at [424, 114] on icon at bounding box center [422, 116] width 18 height 15
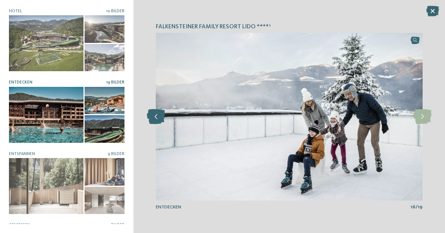
click at [154, 119] on icon at bounding box center [156, 116] width 18 height 15
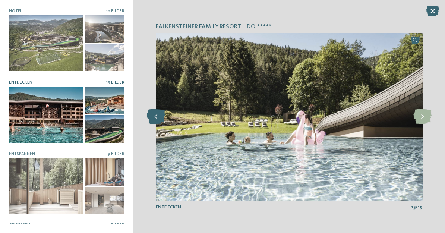
click at [154, 121] on icon at bounding box center [156, 116] width 18 height 15
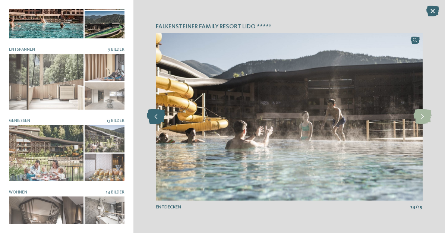
scroll to position [104, 0]
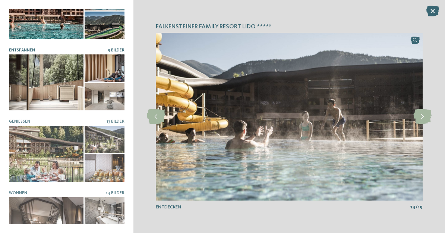
click at [54, 95] on div at bounding box center [46, 82] width 75 height 56
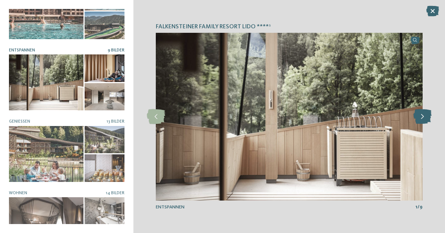
click at [424, 117] on icon at bounding box center [422, 116] width 18 height 15
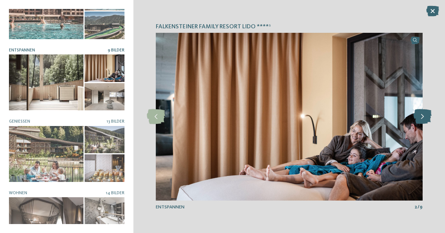
click at [424, 116] on icon at bounding box center [422, 116] width 18 height 15
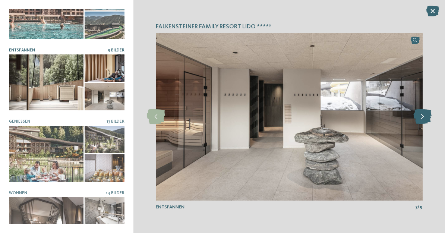
click at [426, 111] on icon at bounding box center [422, 116] width 18 height 15
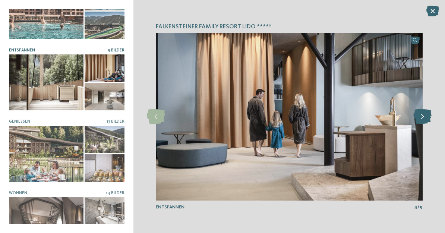
click at [424, 117] on icon at bounding box center [422, 116] width 18 height 15
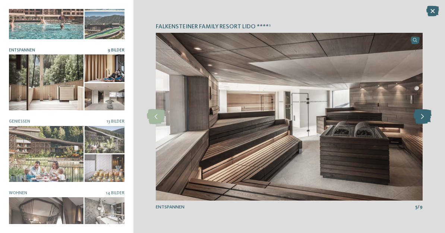
click at [425, 114] on icon at bounding box center [422, 116] width 18 height 15
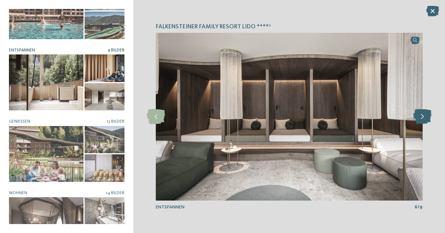
click at [423, 117] on icon at bounding box center [422, 116] width 18 height 15
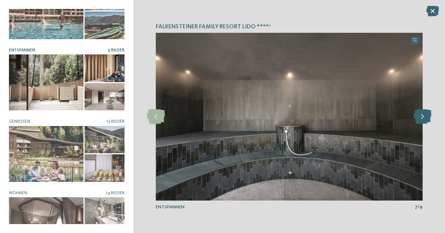
click at [425, 115] on icon at bounding box center [422, 116] width 18 height 15
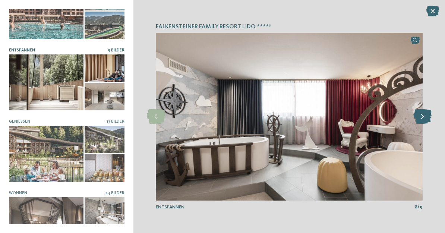
click at [427, 114] on icon at bounding box center [422, 116] width 18 height 15
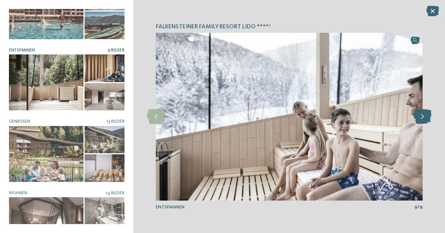
click at [427, 116] on icon at bounding box center [422, 116] width 18 height 15
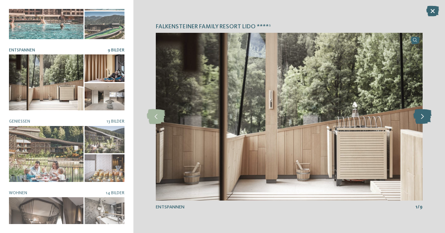
click at [424, 117] on icon at bounding box center [422, 116] width 18 height 15
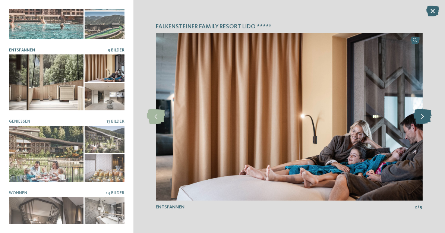
click at [422, 121] on icon at bounding box center [422, 116] width 18 height 15
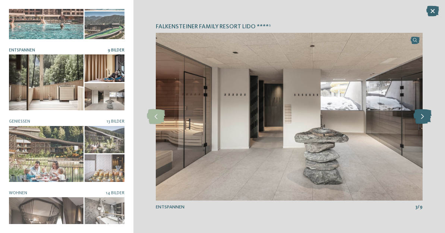
click at [425, 120] on icon at bounding box center [422, 116] width 18 height 15
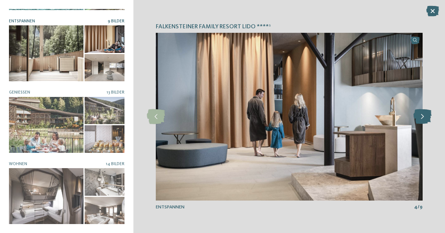
scroll to position [132, 0]
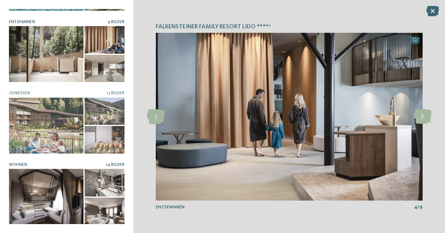
click at [44, 203] on div at bounding box center [46, 197] width 75 height 56
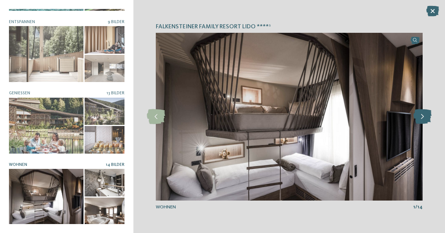
click at [423, 116] on icon at bounding box center [422, 116] width 18 height 15
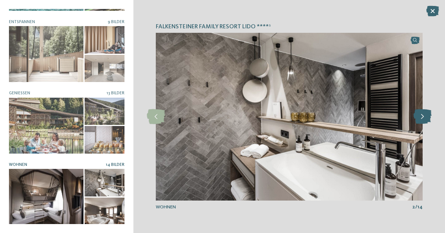
click at [429, 113] on icon at bounding box center [422, 116] width 18 height 15
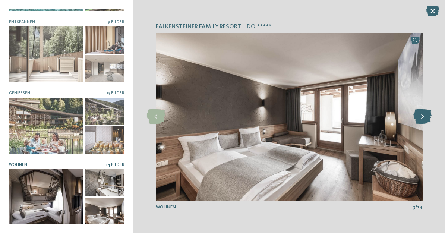
click at [425, 113] on icon at bounding box center [422, 116] width 18 height 15
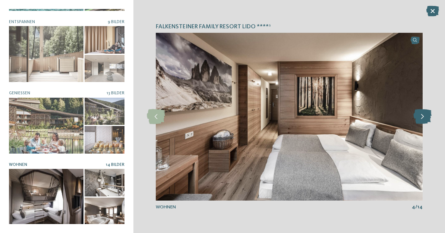
click at [427, 110] on icon at bounding box center [422, 116] width 18 height 15
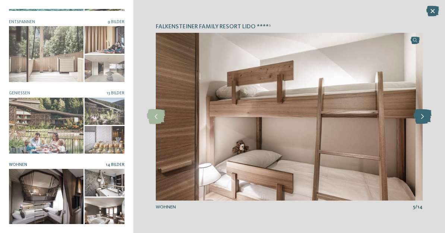
click at [427, 113] on icon at bounding box center [422, 116] width 18 height 15
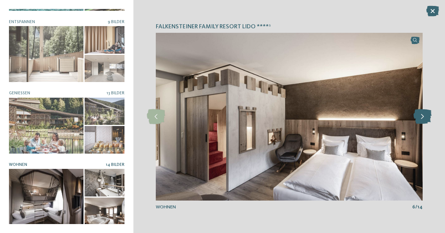
click at [426, 111] on icon at bounding box center [422, 116] width 18 height 15
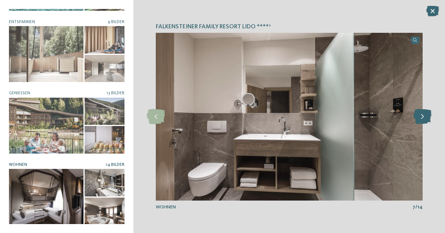
click at [429, 112] on icon at bounding box center [422, 116] width 18 height 15
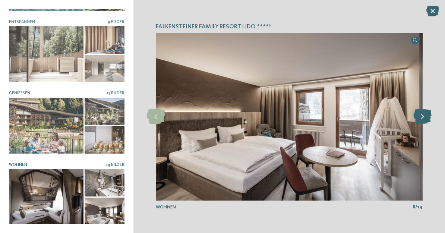
click at [427, 114] on icon at bounding box center [422, 116] width 18 height 15
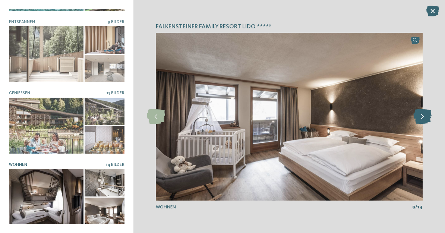
click at [427, 114] on icon at bounding box center [422, 116] width 18 height 15
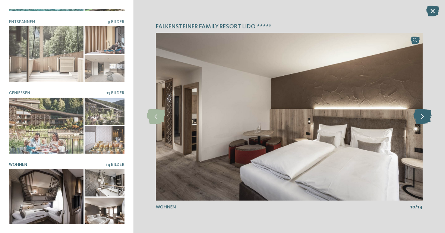
click at [428, 115] on icon at bounding box center [422, 116] width 18 height 15
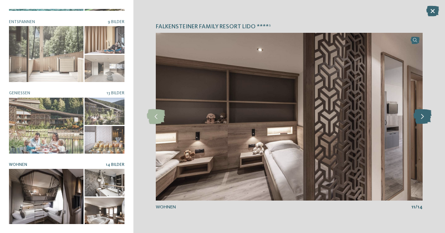
click at [427, 118] on icon at bounding box center [422, 116] width 18 height 15
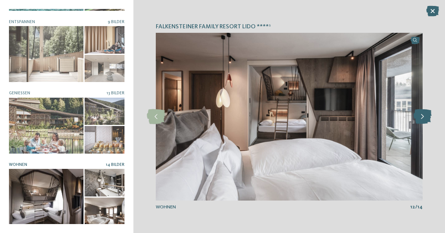
click at [426, 114] on icon at bounding box center [422, 116] width 18 height 15
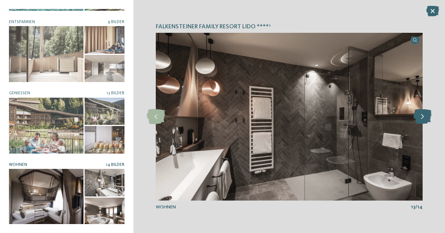
click at [424, 115] on icon at bounding box center [422, 116] width 18 height 15
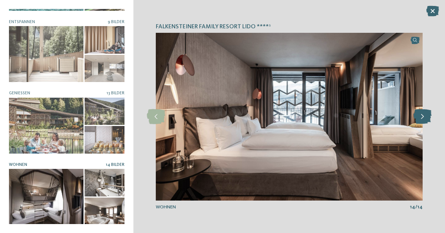
click at [427, 109] on icon at bounding box center [422, 116] width 18 height 15
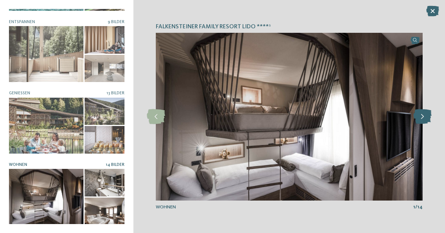
click at [426, 118] on icon at bounding box center [422, 116] width 18 height 15
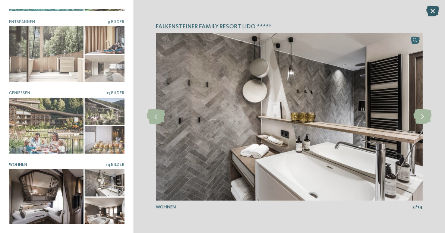
click at [434, 14] on icon at bounding box center [432, 11] width 13 height 10
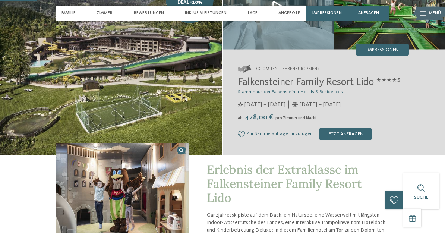
scroll to position [0, 0]
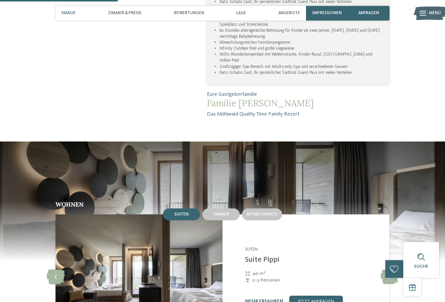
scroll to position [587, 0]
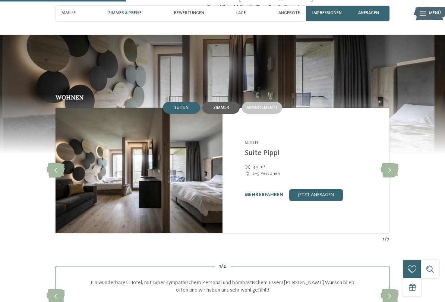
click at [224, 105] on span "Zimmer" at bounding box center [221, 107] width 16 height 4
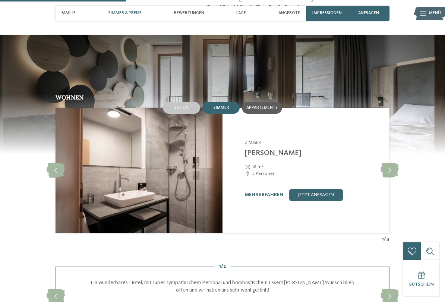
click at [272, 102] on div "Appartements" at bounding box center [262, 108] width 40 height 12
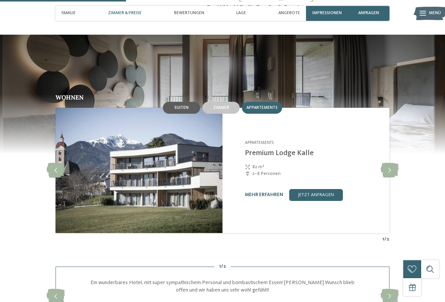
click at [184, 105] on span "Suiten" at bounding box center [181, 107] width 14 height 4
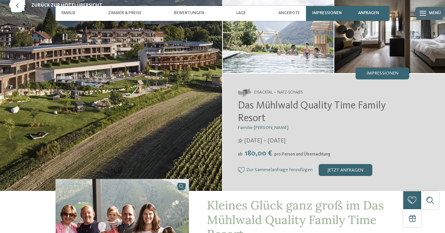
scroll to position [0, 0]
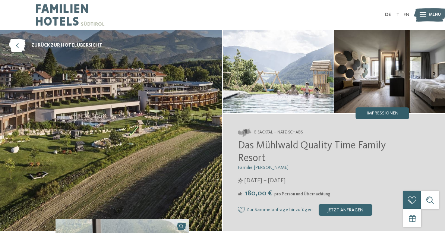
click at [383, 114] on span "Impressionen" at bounding box center [383, 113] width 32 height 5
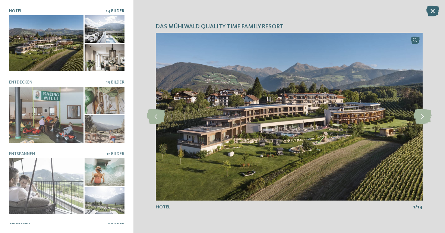
click at [49, 41] on div at bounding box center [46, 43] width 75 height 56
click at [424, 114] on icon at bounding box center [422, 116] width 18 height 15
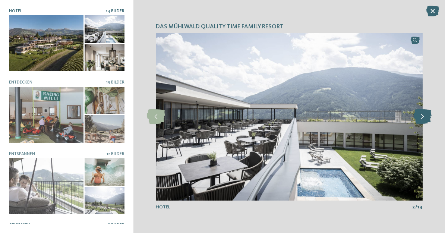
click at [423, 115] on icon at bounding box center [422, 116] width 18 height 15
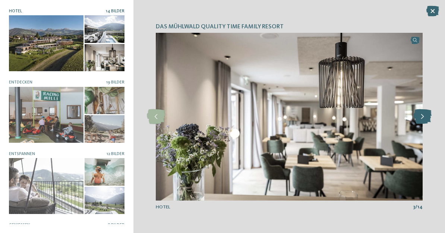
click at [421, 117] on icon at bounding box center [422, 116] width 18 height 15
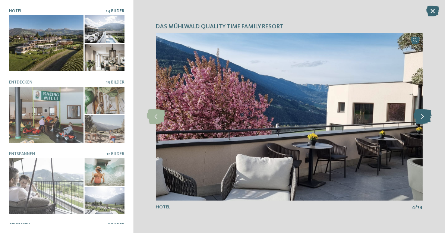
click at [423, 117] on icon at bounding box center [422, 116] width 18 height 15
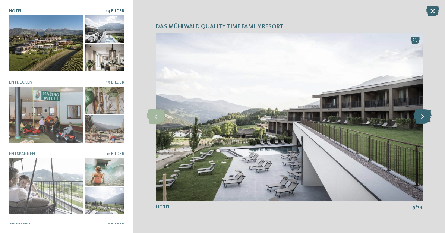
click at [424, 115] on icon at bounding box center [422, 116] width 18 height 15
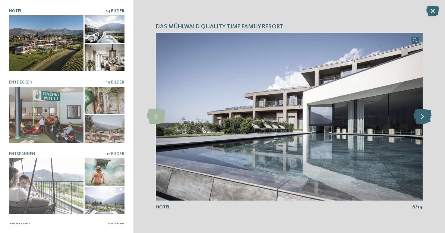
click at [426, 115] on icon at bounding box center [422, 116] width 18 height 15
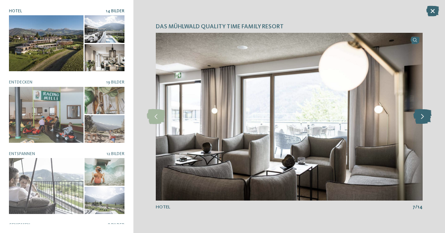
click at [424, 117] on icon at bounding box center [422, 116] width 18 height 15
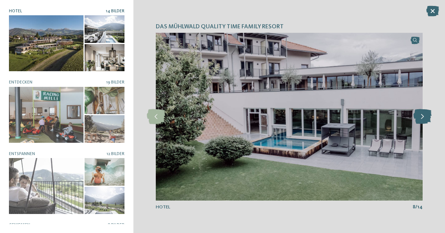
click at [425, 116] on icon at bounding box center [422, 116] width 18 height 15
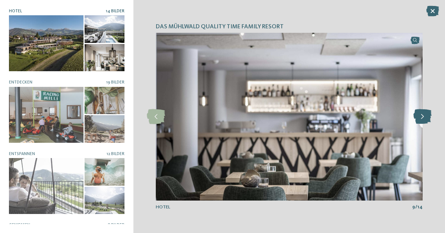
click at [426, 118] on icon at bounding box center [422, 116] width 18 height 15
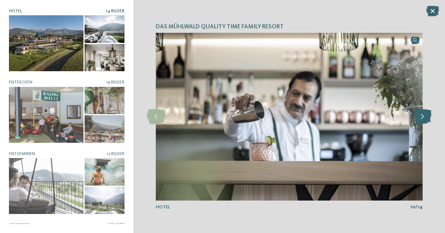
click at [425, 117] on icon at bounding box center [422, 116] width 18 height 15
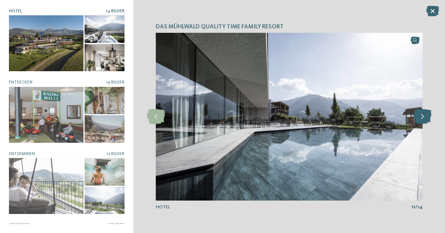
click at [426, 114] on icon at bounding box center [422, 116] width 18 height 15
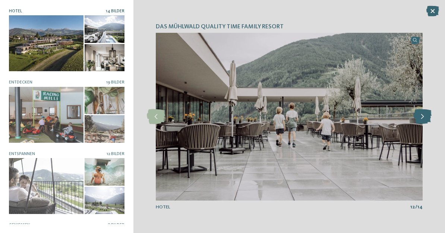
click at [426, 115] on icon at bounding box center [422, 116] width 18 height 15
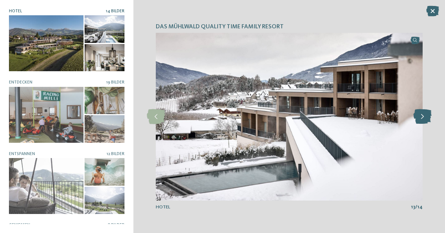
click at [424, 116] on icon at bounding box center [422, 116] width 18 height 15
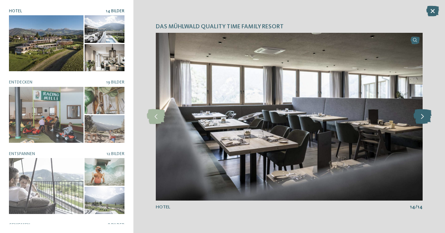
click at [421, 117] on icon at bounding box center [422, 116] width 18 height 15
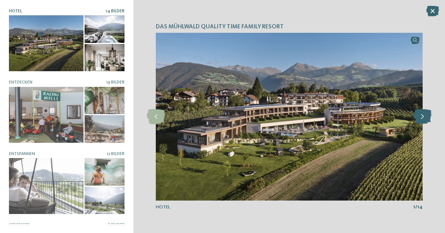
click at [420, 118] on icon at bounding box center [422, 116] width 18 height 15
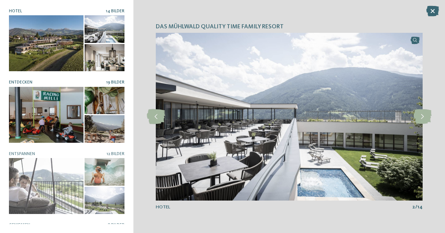
click at [48, 110] on div at bounding box center [46, 115] width 75 height 56
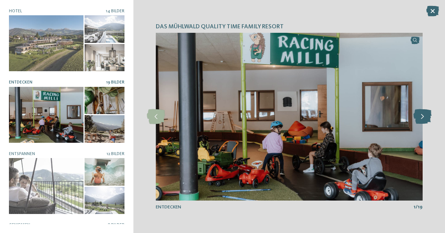
click at [423, 116] on icon at bounding box center [422, 116] width 18 height 15
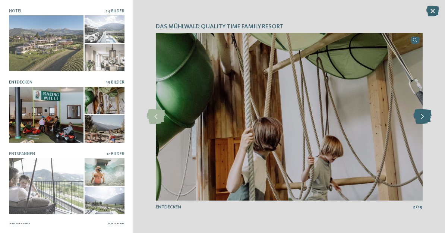
click at [424, 116] on icon at bounding box center [422, 116] width 18 height 15
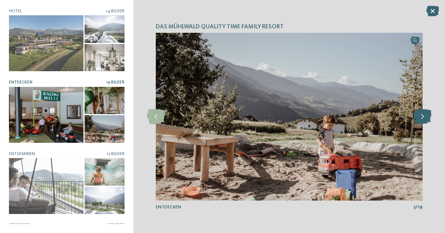
click at [422, 115] on icon at bounding box center [422, 116] width 18 height 15
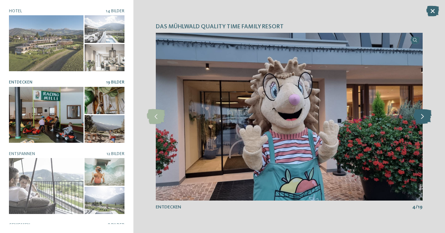
click at [423, 113] on icon at bounding box center [422, 116] width 18 height 15
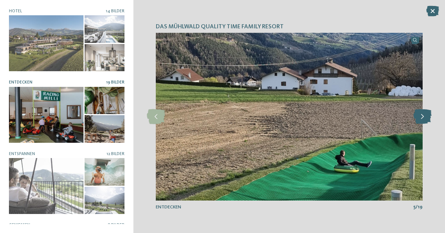
click at [423, 113] on icon at bounding box center [422, 116] width 18 height 15
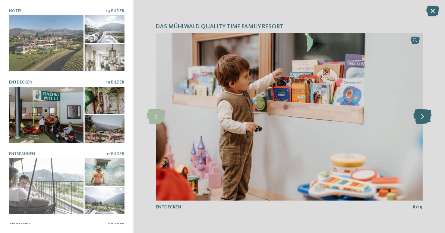
click at [425, 111] on icon at bounding box center [422, 116] width 18 height 15
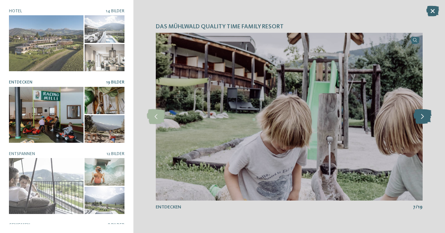
click at [426, 109] on div at bounding box center [422, 116] width 16 height 16
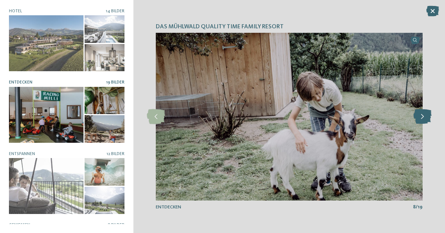
click at [424, 114] on icon at bounding box center [422, 116] width 18 height 15
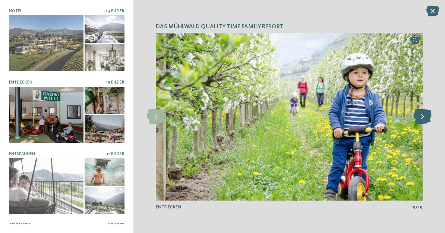
click at [425, 113] on icon at bounding box center [422, 116] width 18 height 15
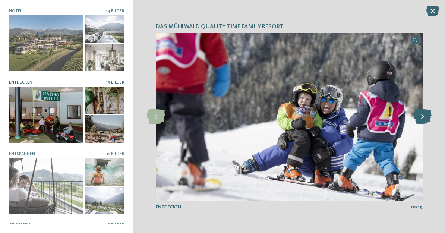
click at [426, 116] on icon at bounding box center [422, 116] width 18 height 15
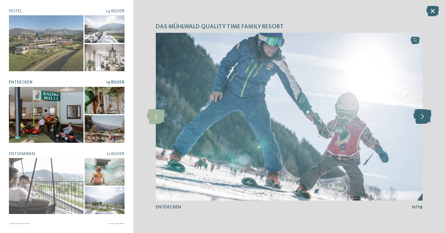
click at [424, 119] on icon at bounding box center [422, 116] width 18 height 15
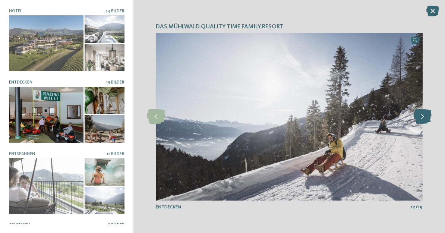
click at [424, 117] on icon at bounding box center [422, 116] width 18 height 15
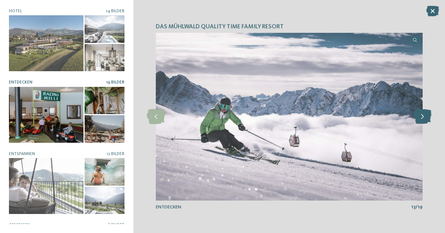
click at [423, 121] on icon at bounding box center [422, 116] width 18 height 15
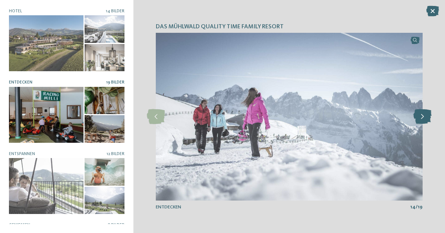
click at [424, 120] on icon at bounding box center [422, 116] width 18 height 15
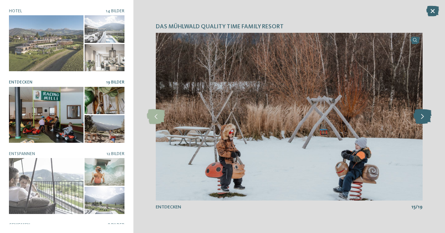
click at [423, 120] on icon at bounding box center [422, 116] width 18 height 15
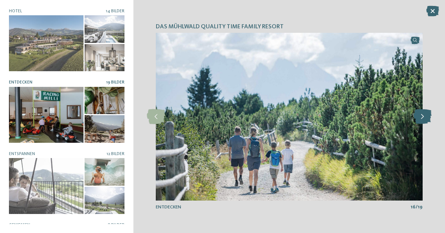
click at [424, 119] on icon at bounding box center [422, 116] width 18 height 15
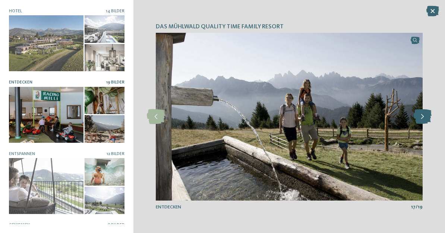
click at [423, 122] on icon at bounding box center [422, 116] width 18 height 15
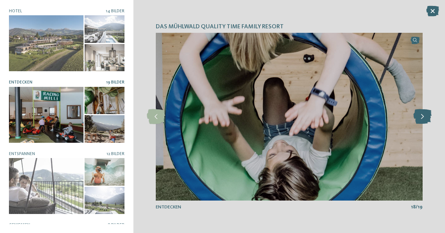
click at [424, 118] on icon at bounding box center [422, 116] width 18 height 15
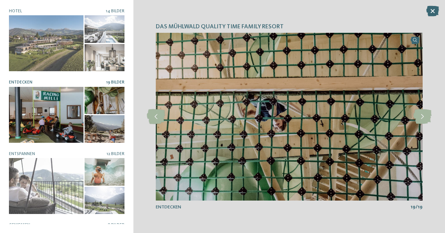
click at [421, 126] on img at bounding box center [289, 117] width 267 height 168
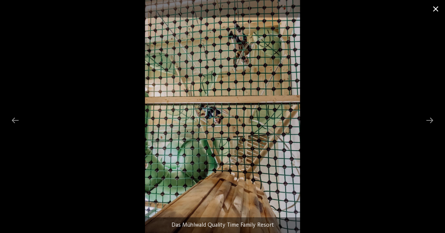
click at [434, 10] on span at bounding box center [435, 9] width 19 height 18
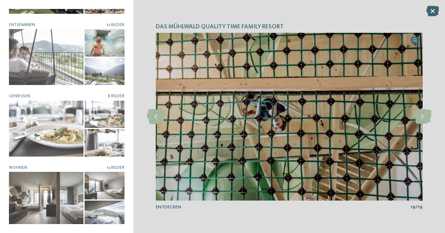
scroll to position [128, 0]
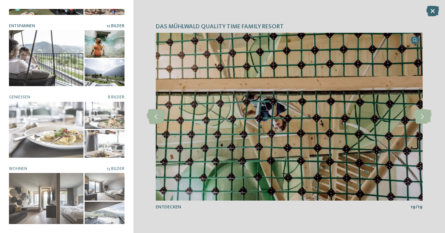
click at [48, 61] on div at bounding box center [46, 58] width 75 height 56
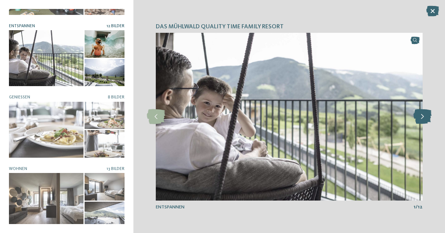
click at [423, 120] on icon at bounding box center [422, 116] width 18 height 15
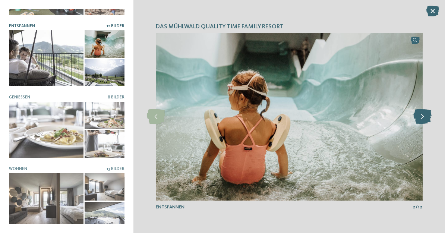
click at [425, 116] on icon at bounding box center [422, 116] width 18 height 15
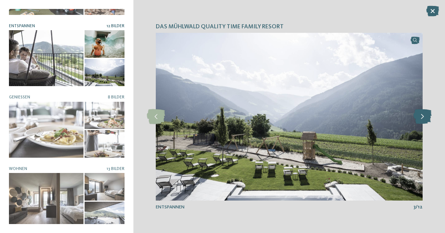
click at [423, 117] on icon at bounding box center [422, 116] width 18 height 15
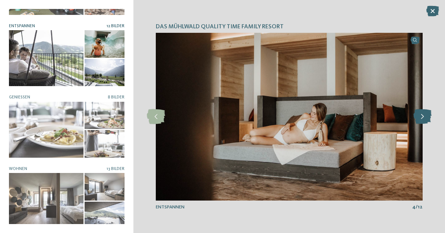
click at [424, 111] on icon at bounding box center [422, 116] width 18 height 15
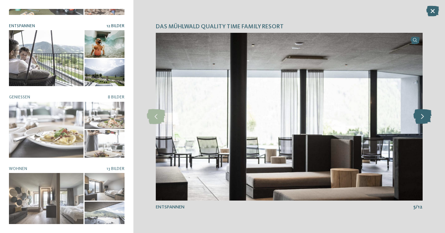
click at [424, 121] on icon at bounding box center [422, 116] width 18 height 15
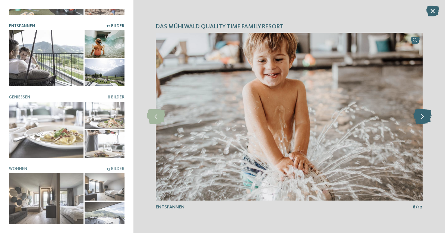
click at [423, 118] on icon at bounding box center [422, 116] width 18 height 15
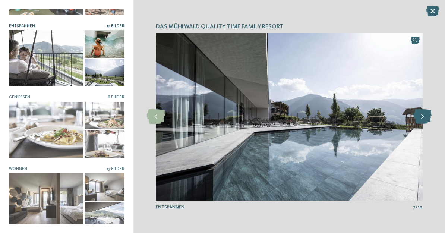
click at [422, 119] on icon at bounding box center [422, 116] width 18 height 15
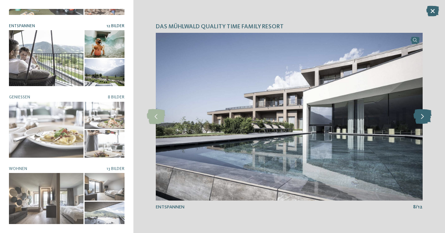
click at [423, 119] on icon at bounding box center [422, 116] width 18 height 15
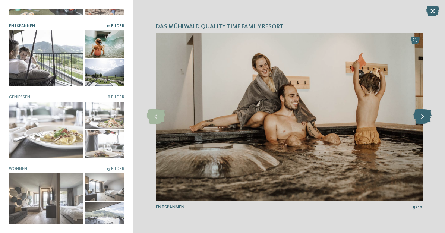
click at [421, 120] on icon at bounding box center [422, 116] width 18 height 15
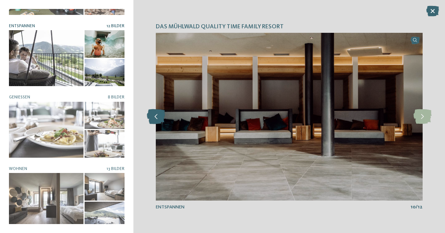
click at [152, 119] on icon at bounding box center [156, 116] width 18 height 15
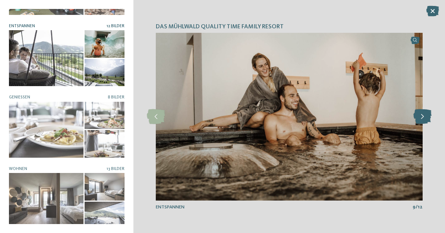
click at [421, 116] on icon at bounding box center [422, 116] width 18 height 15
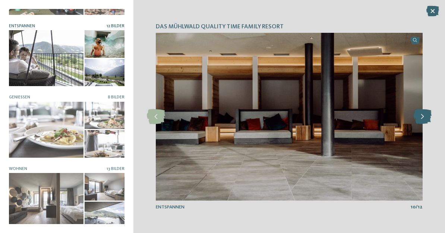
click at [422, 117] on icon at bounding box center [422, 116] width 18 height 15
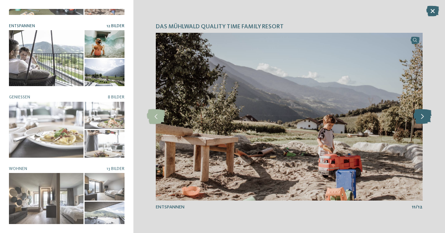
click at [422, 114] on icon at bounding box center [422, 116] width 18 height 15
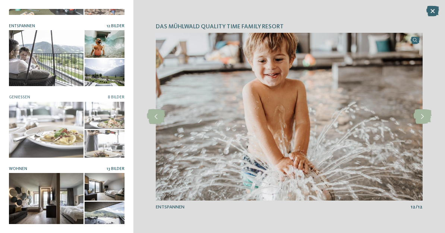
click at [41, 200] on div at bounding box center [46, 201] width 75 height 56
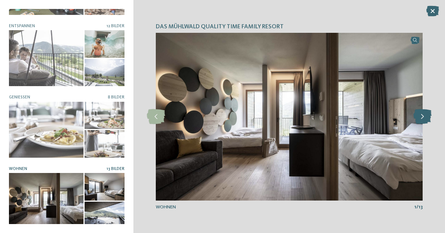
click at [424, 117] on icon at bounding box center [422, 116] width 18 height 15
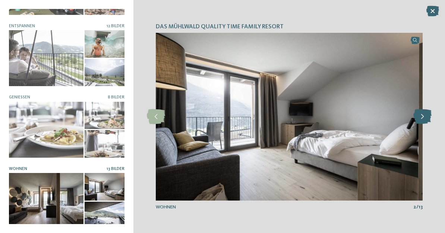
click at [426, 116] on icon at bounding box center [422, 116] width 18 height 15
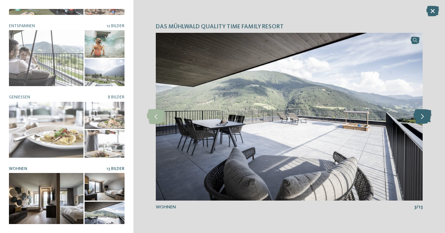
click at [426, 117] on icon at bounding box center [422, 116] width 18 height 15
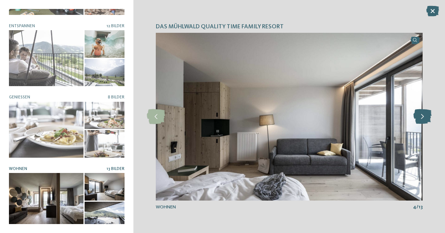
click at [427, 117] on icon at bounding box center [422, 116] width 18 height 15
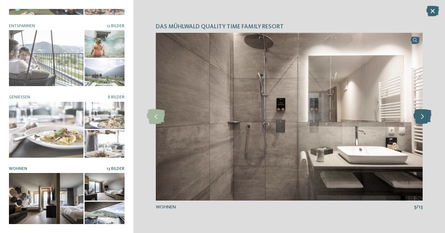
click at [427, 114] on icon at bounding box center [422, 116] width 18 height 15
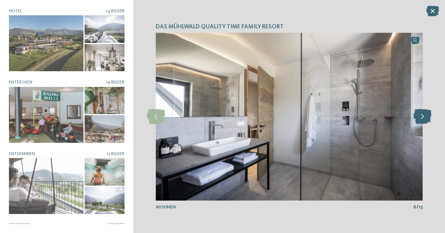
scroll to position [0, 0]
click at [434, 11] on icon at bounding box center [432, 11] width 13 height 10
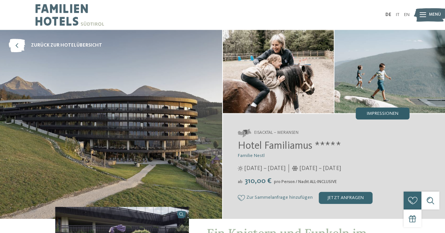
click at [381, 113] on span "Impressionen" at bounding box center [383, 113] width 32 height 5
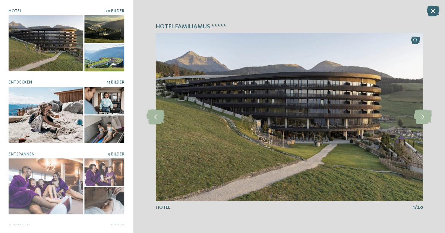
click at [50, 114] on div at bounding box center [46, 115] width 75 height 56
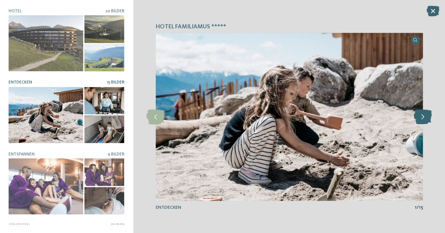
click at [422, 116] on icon at bounding box center [422, 116] width 18 height 15
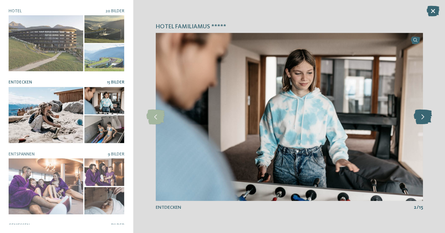
click at [426, 115] on icon at bounding box center [422, 116] width 18 height 15
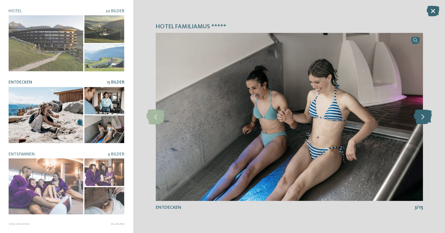
click at [424, 117] on icon at bounding box center [422, 116] width 18 height 15
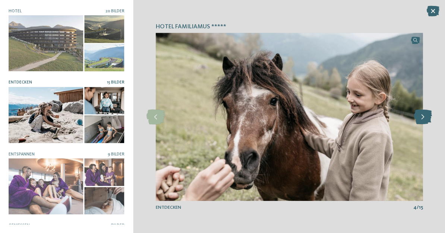
click at [425, 114] on icon at bounding box center [422, 116] width 18 height 15
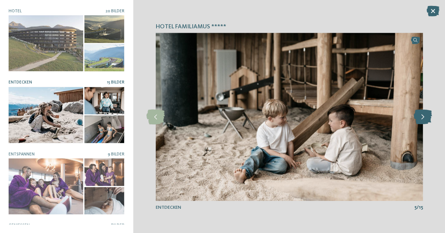
click at [425, 114] on icon at bounding box center [422, 116] width 18 height 15
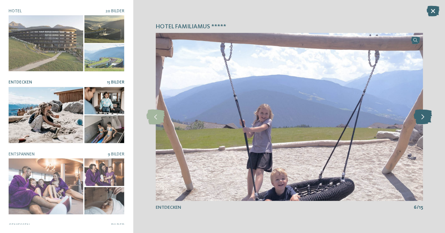
click at [424, 117] on icon at bounding box center [422, 116] width 18 height 15
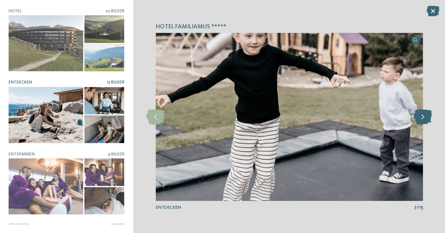
click at [425, 117] on icon at bounding box center [422, 116] width 18 height 15
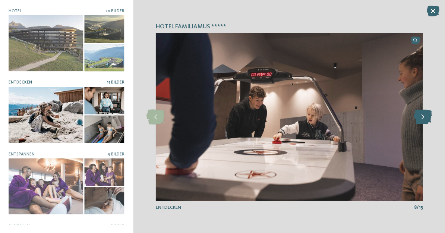
click at [424, 116] on icon at bounding box center [422, 116] width 18 height 15
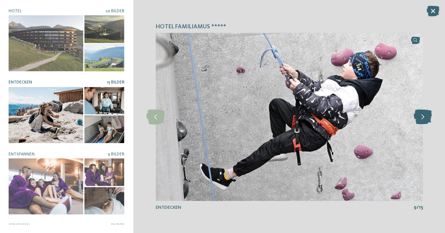
click at [424, 115] on icon at bounding box center [422, 116] width 18 height 15
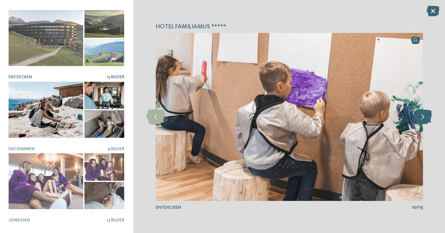
scroll to position [8, 0]
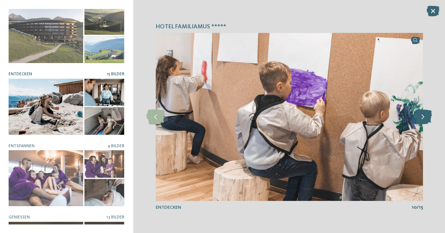
click at [419, 115] on icon at bounding box center [422, 116] width 18 height 15
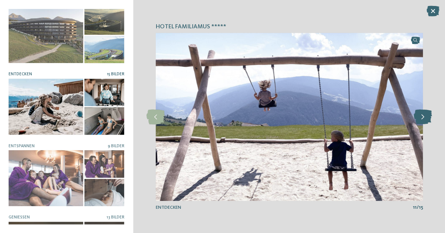
click at [425, 118] on icon at bounding box center [422, 116] width 18 height 15
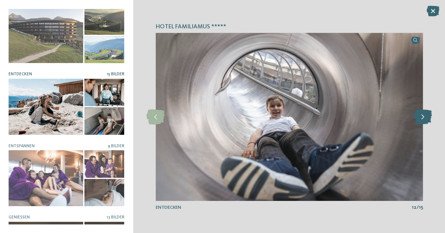
click at [426, 116] on icon at bounding box center [422, 116] width 18 height 15
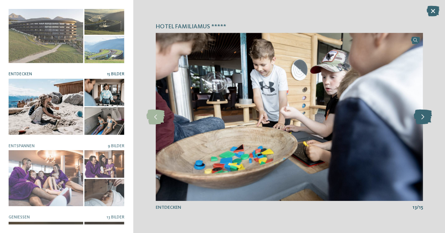
click at [429, 114] on icon at bounding box center [422, 116] width 18 height 15
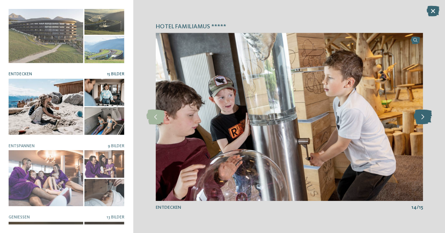
click at [426, 116] on icon at bounding box center [422, 116] width 18 height 15
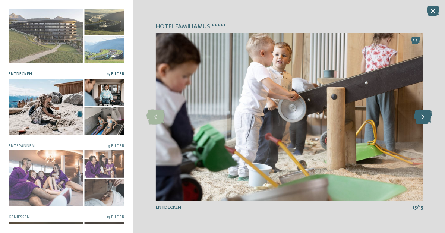
click at [424, 116] on icon at bounding box center [422, 116] width 18 height 15
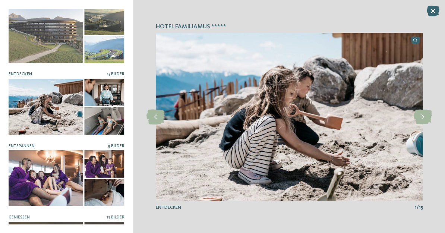
click at [34, 177] on div at bounding box center [46, 178] width 75 height 56
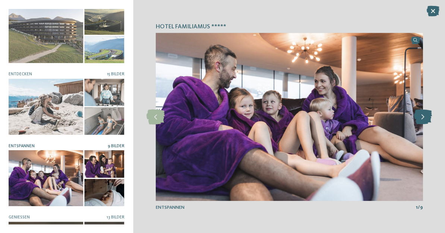
click at [421, 111] on icon at bounding box center [422, 116] width 18 height 15
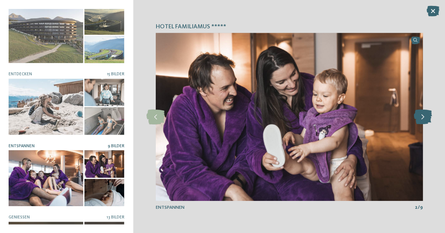
click at [423, 115] on icon at bounding box center [422, 116] width 18 height 15
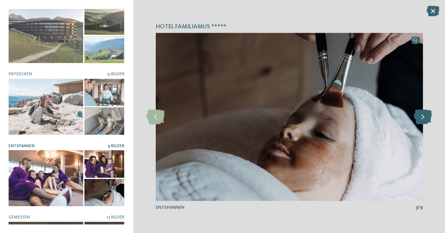
click at [425, 112] on icon at bounding box center [422, 116] width 18 height 15
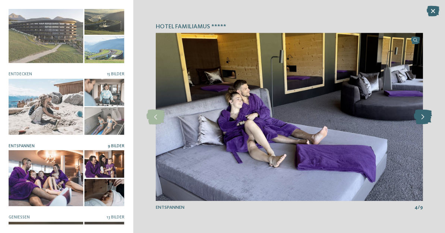
click at [427, 111] on icon at bounding box center [422, 116] width 18 height 15
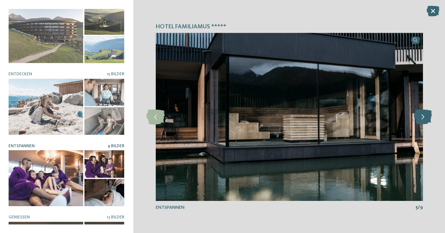
click at [425, 114] on icon at bounding box center [422, 116] width 18 height 15
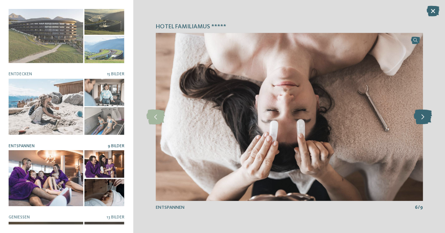
click at [423, 116] on icon at bounding box center [422, 116] width 18 height 15
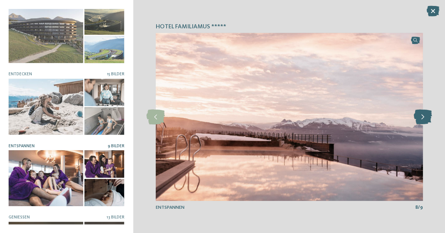
click at [420, 118] on icon at bounding box center [422, 116] width 18 height 15
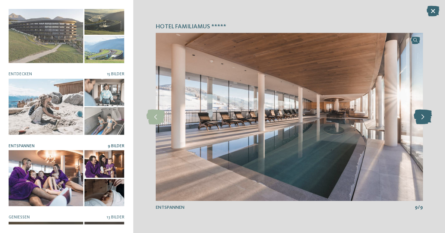
click at [422, 123] on icon at bounding box center [422, 116] width 18 height 15
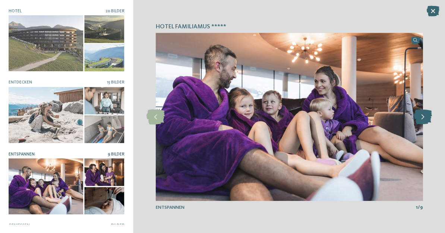
scroll to position [0, 0]
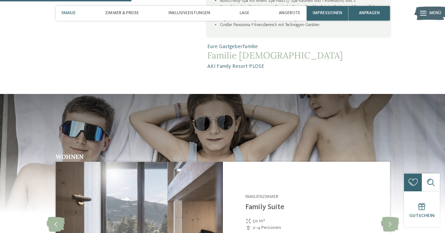
scroll to position [632, 0]
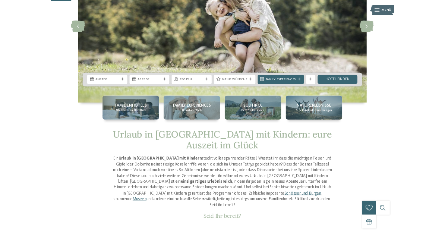
scroll to position [101, 0]
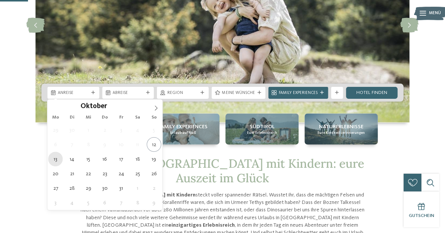
type div "[DATE]"
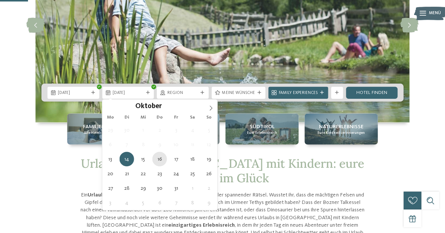
type div "[DATE]"
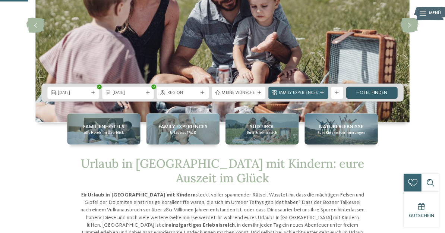
click at [370, 91] on link "Hotel finden" at bounding box center [372, 92] width 52 height 12
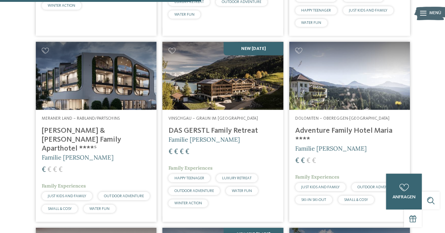
scroll to position [734, 0]
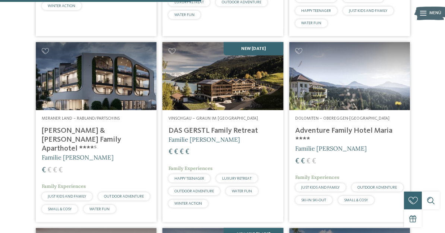
click at [245, 101] on img at bounding box center [222, 76] width 120 height 68
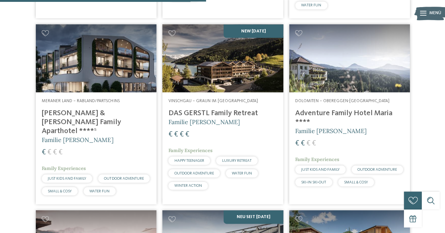
scroll to position [751, 0]
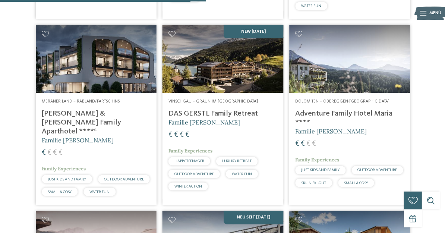
click at [69, 80] on img at bounding box center [96, 59] width 120 height 68
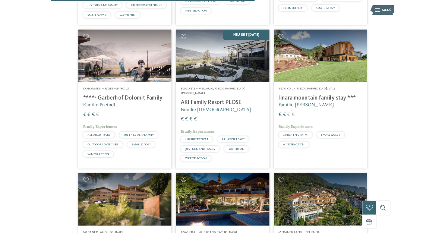
scroll to position [903, 0]
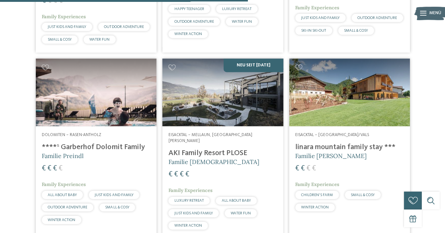
click at [219, 112] on img at bounding box center [222, 93] width 120 height 68
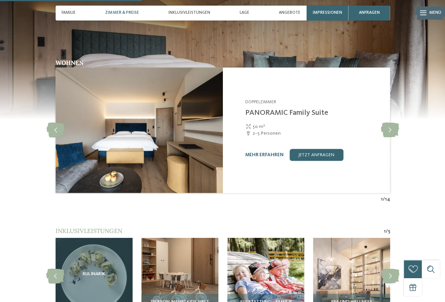
scroll to position [633, 0]
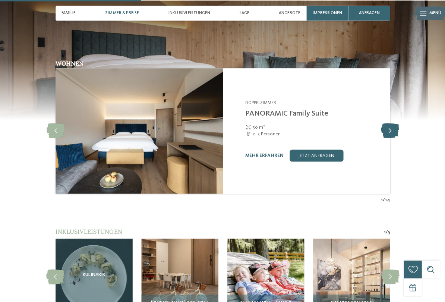
click at [389, 123] on icon at bounding box center [389, 130] width 18 height 15
click at [390, 123] on icon at bounding box center [389, 130] width 18 height 15
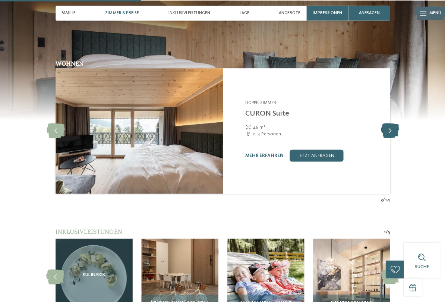
click at [389, 123] on icon at bounding box center [389, 130] width 18 height 15
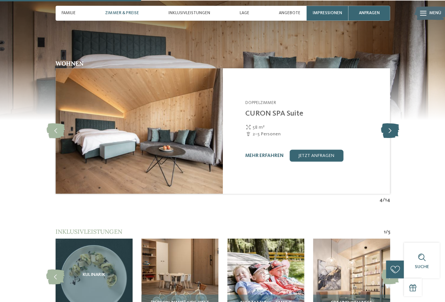
click at [388, 123] on icon at bounding box center [389, 130] width 18 height 15
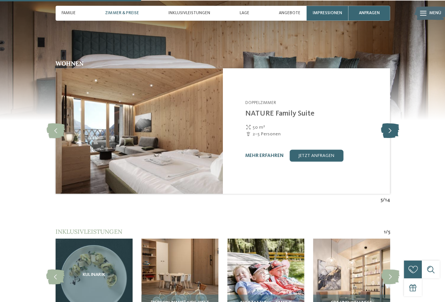
click at [391, 123] on icon at bounding box center [389, 130] width 18 height 15
click at [390, 123] on icon at bounding box center [389, 130] width 18 height 15
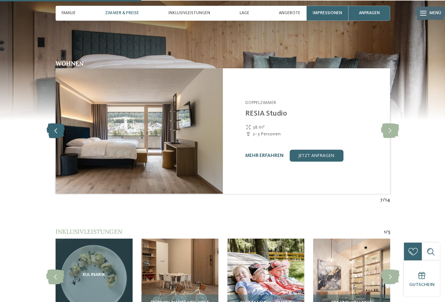
click at [54, 123] on icon at bounding box center [56, 130] width 18 height 15
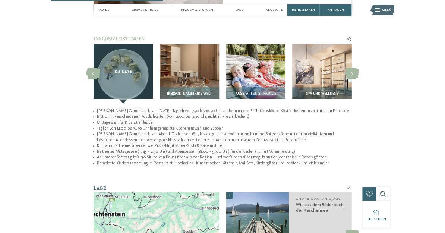
scroll to position [630, 0]
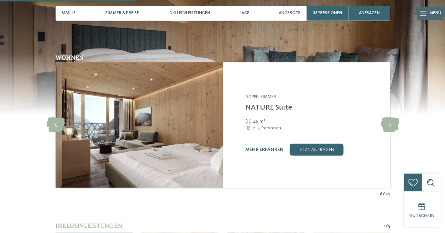
click at [100, 134] on img at bounding box center [139, 124] width 167 height 125
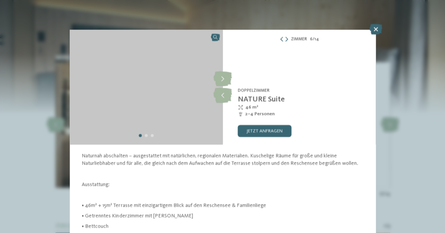
scroll to position [630, 0]
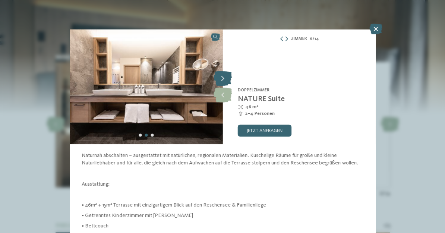
click at [227, 78] on icon at bounding box center [223, 79] width 18 height 15
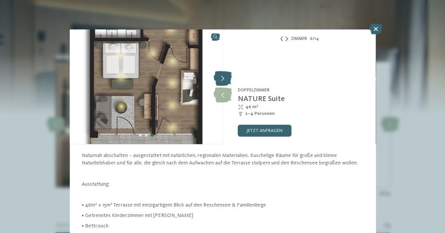
click at [220, 78] on icon at bounding box center [223, 79] width 18 height 15
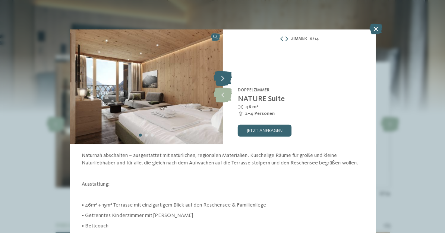
click at [224, 75] on icon at bounding box center [223, 79] width 18 height 15
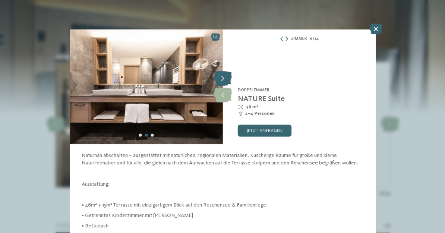
click at [223, 78] on icon at bounding box center [223, 79] width 18 height 15
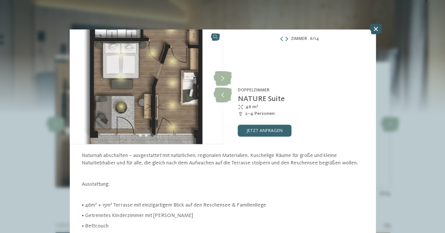
click at [376, 32] on icon at bounding box center [375, 29] width 13 height 10
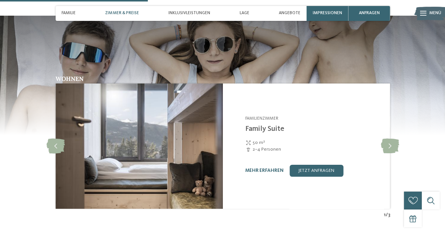
scroll to position [714, 0]
click at [390, 139] on icon at bounding box center [389, 146] width 18 height 15
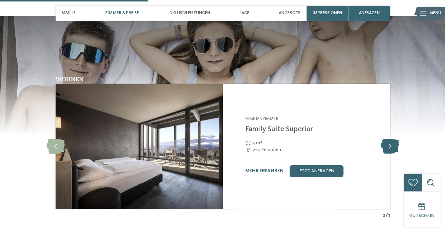
click at [389, 139] on icon at bounding box center [389, 146] width 18 height 15
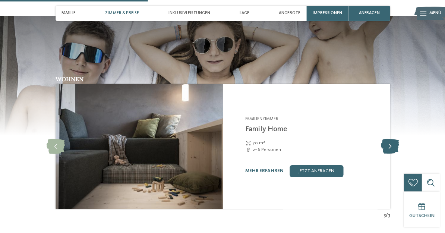
click at [388, 139] on icon at bounding box center [389, 146] width 18 height 15
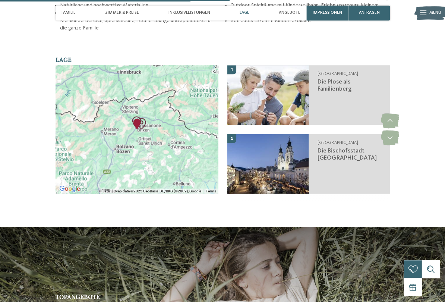
scroll to position [1072, 0]
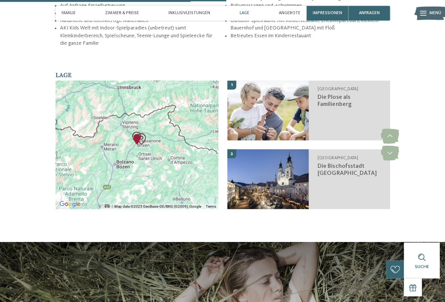
click at [118, 135] on div at bounding box center [137, 144] width 162 height 128
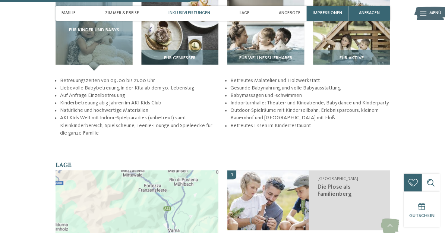
drag, startPoint x: 78, startPoint y: 296, endPoint x: -1, endPoint y: -945, distance: 1243.0
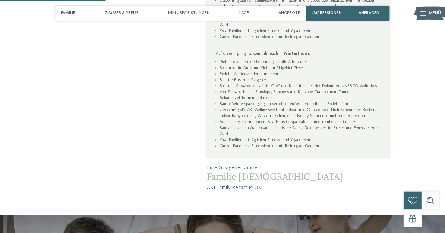
scroll to position [515, 0]
